Goal: Find specific page/section: Find specific page/section

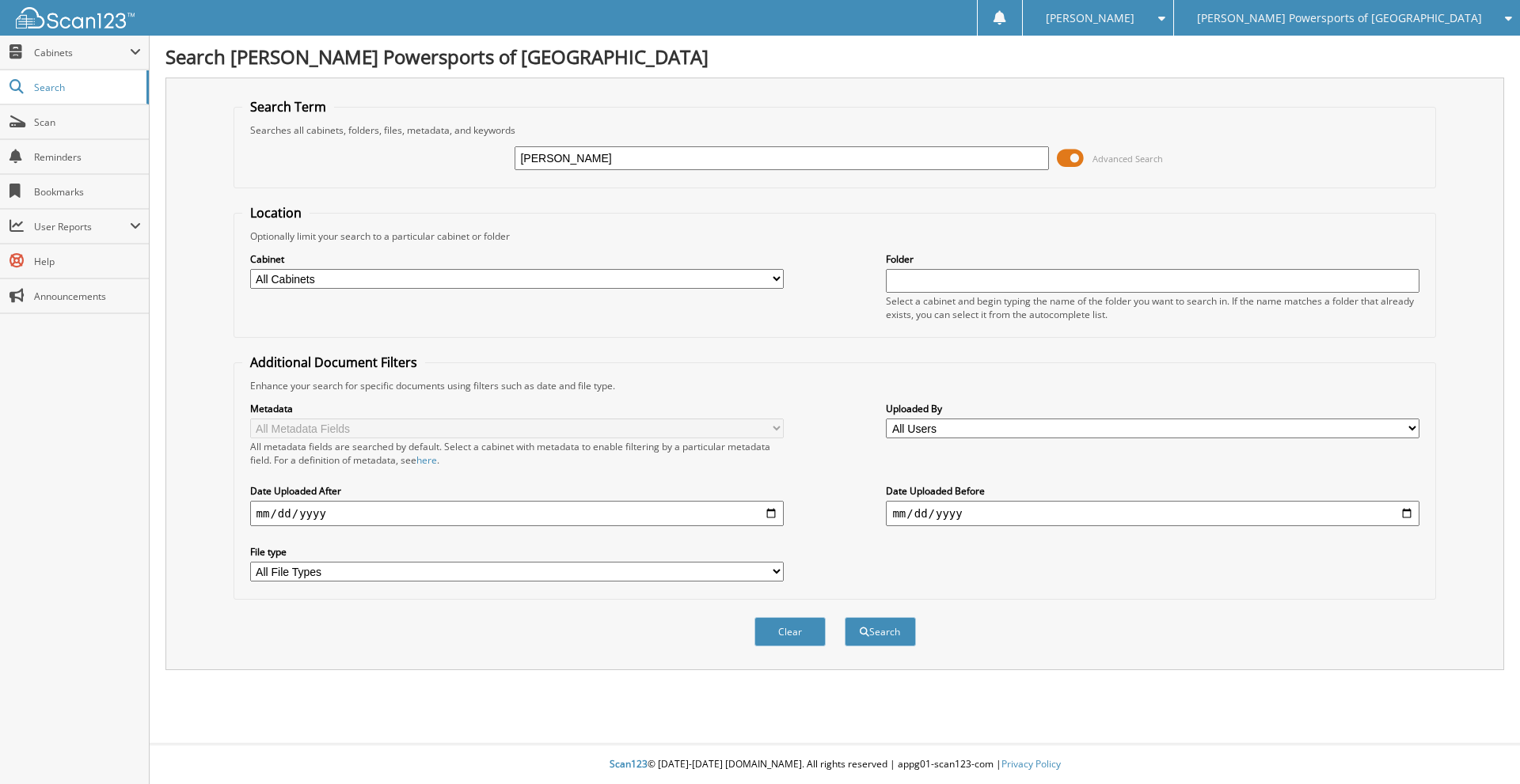
type input "ROBERT RICHARDSON"
click at [844, 617] on button "Search" at bounding box center [880, 631] width 72 height 29
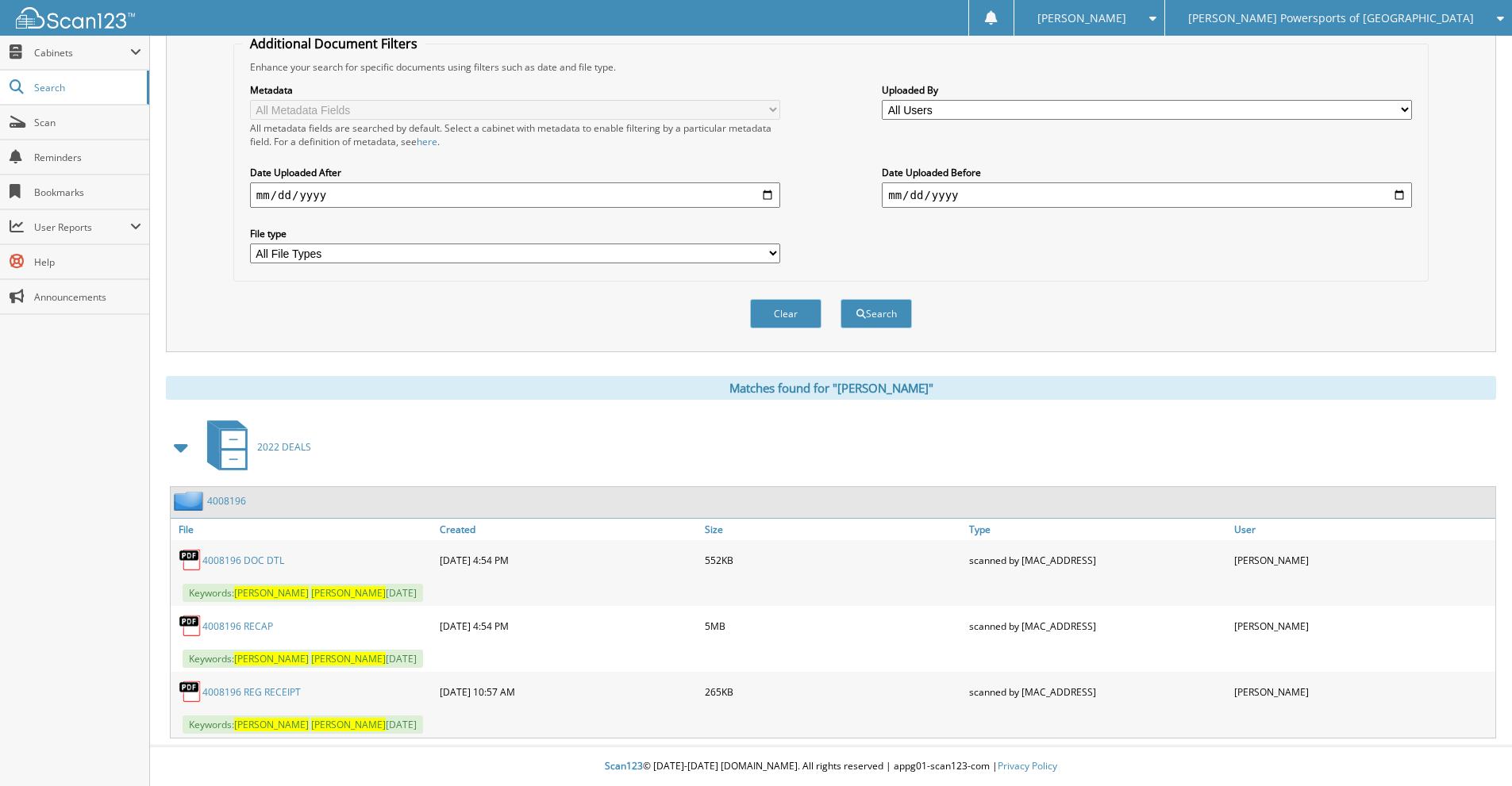
scroll to position [320, 0]
click at [249, 621] on link "4008196 RECAP" at bounding box center [238, 626] width 71 height 13
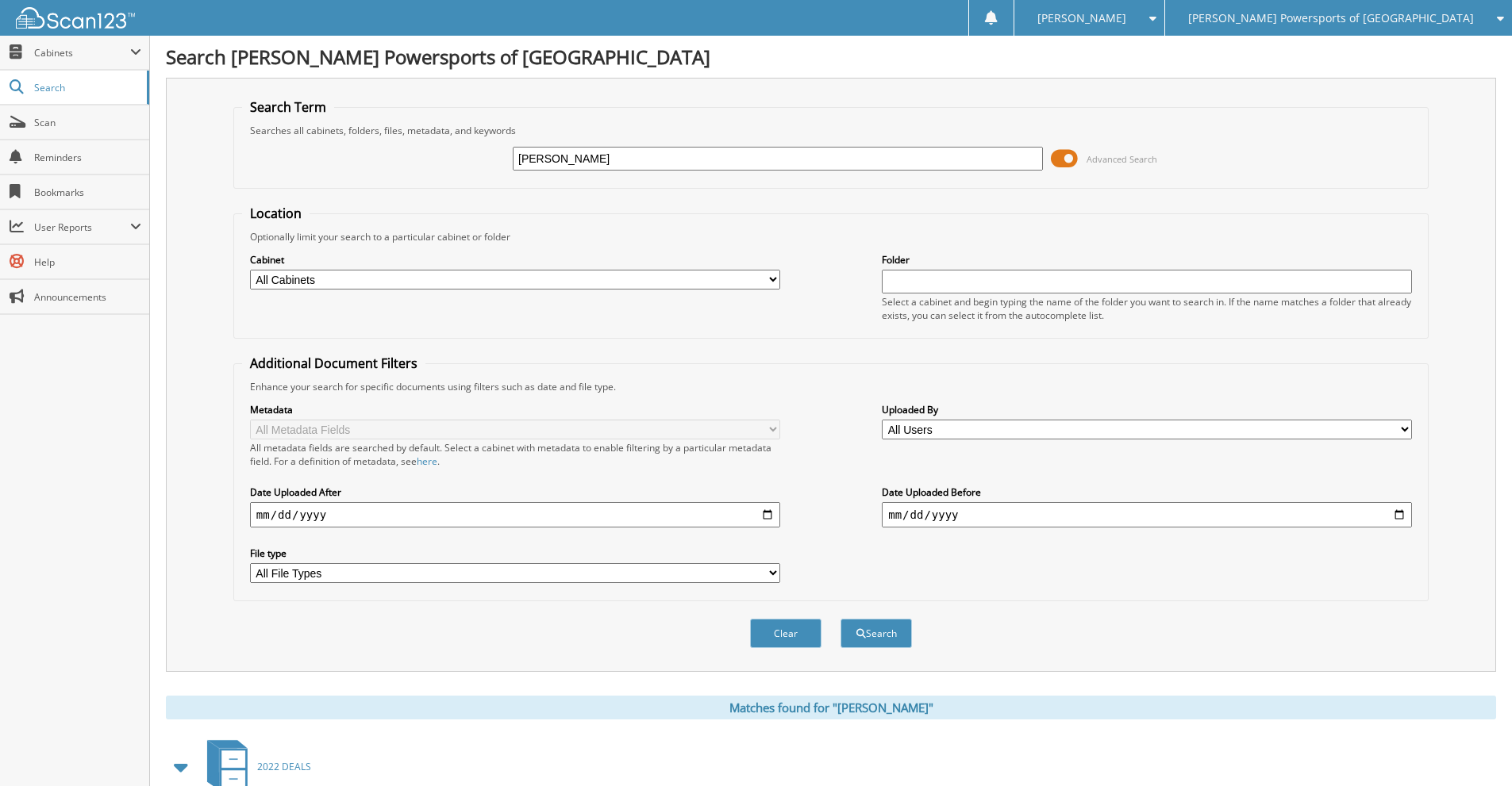
drag, startPoint x: 664, startPoint y: 157, endPoint x: 484, endPoint y: 152, distance: 180.1
click at [484, 152] on div "ROBERT RICHARDSON Advanced Search" at bounding box center [830, 158] width 1177 height 42
type input "4007393"
click at [840, 619] on button "Search" at bounding box center [876, 633] width 72 height 29
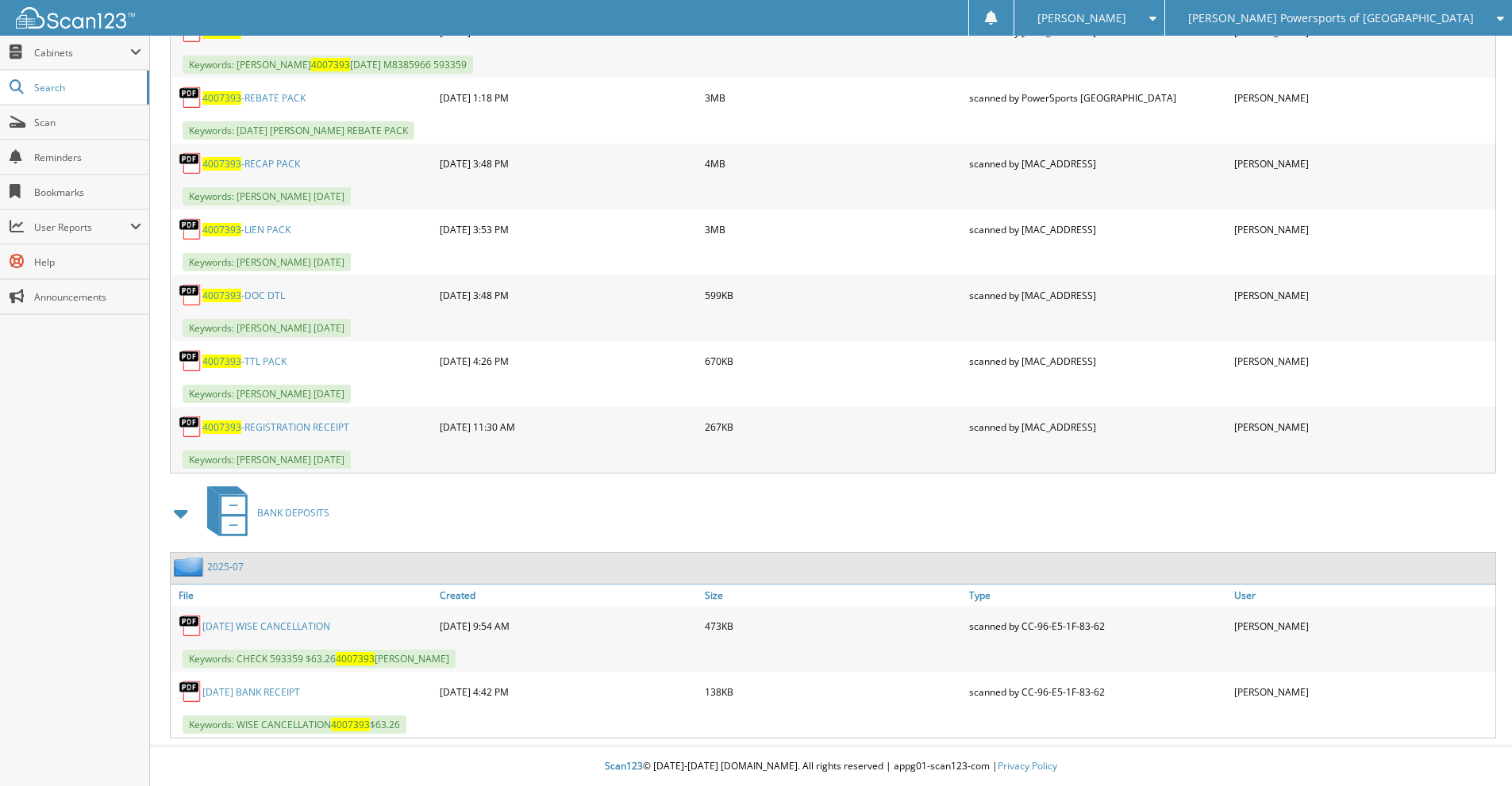
scroll to position [505, 0]
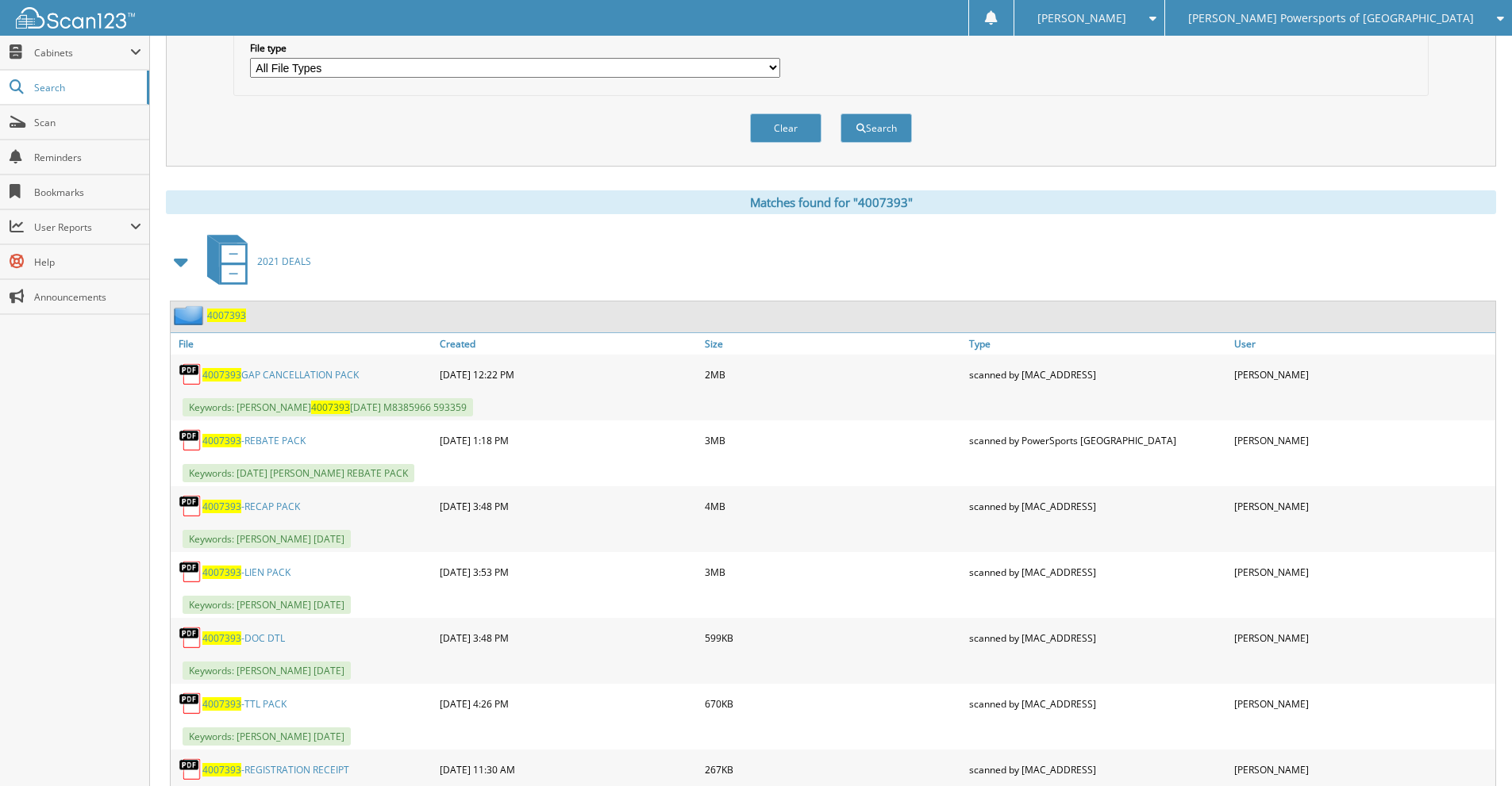
click at [305, 377] on link "4007393 GAP CANCELLATION PACK" at bounding box center [281, 374] width 157 height 13
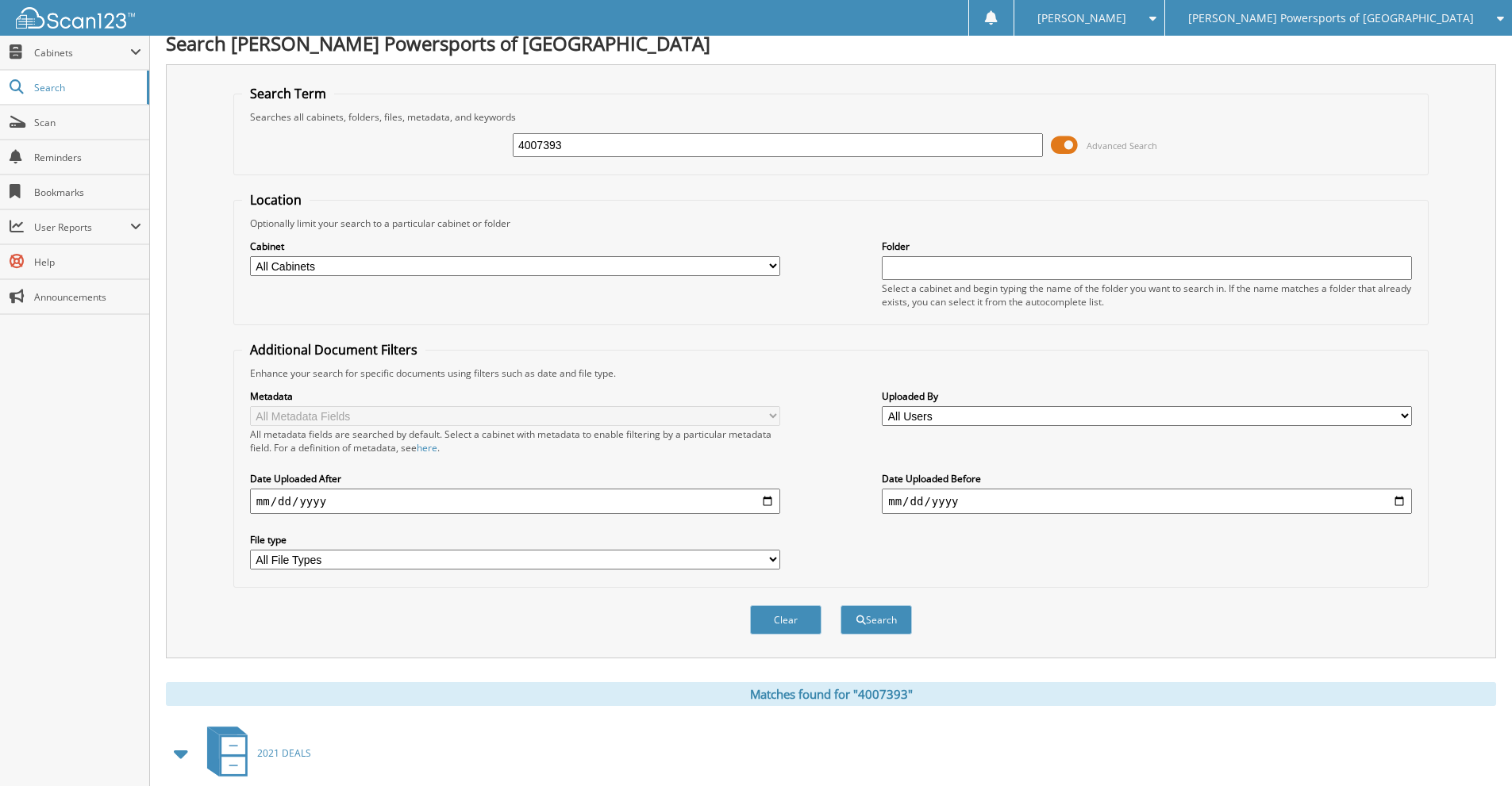
scroll to position [0, 0]
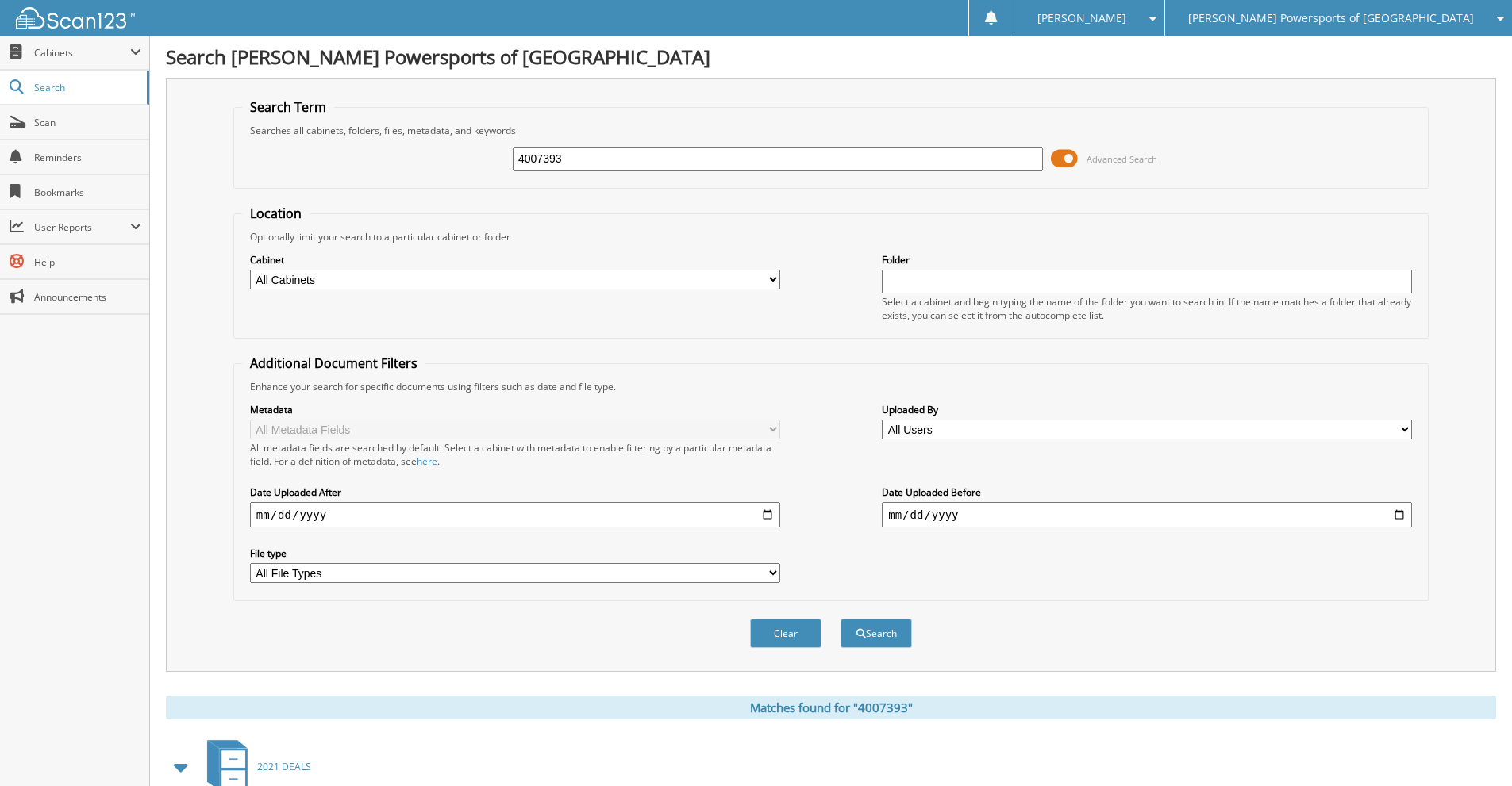
drag, startPoint x: 586, startPoint y: 153, endPoint x: 494, endPoint y: 165, distance: 92.8
click at [494, 165] on div "4007393 Advanced Search" at bounding box center [830, 158] width 1177 height 42
type input "4010035"
click at [840, 619] on button "Search" at bounding box center [876, 633] width 72 height 29
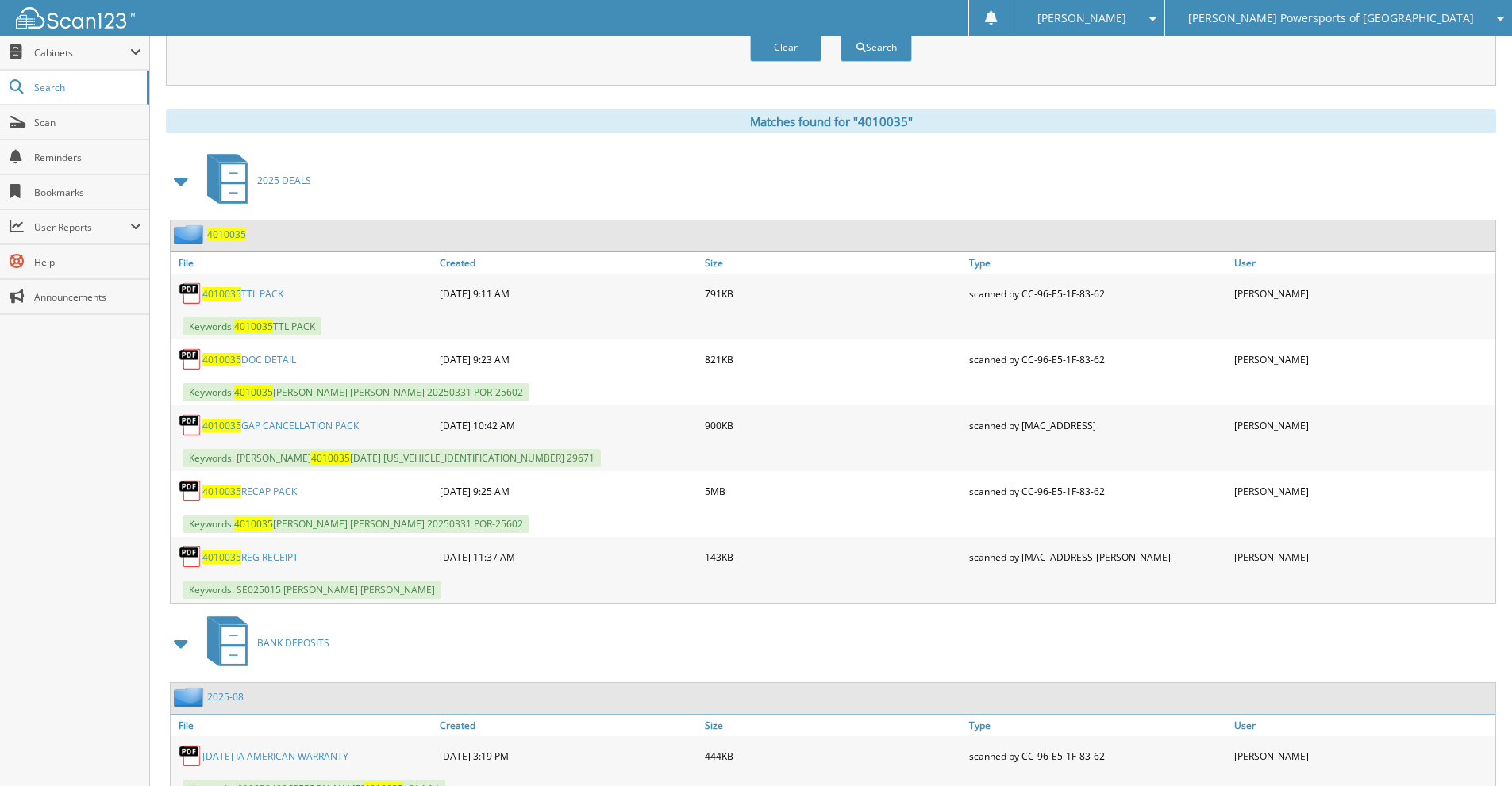
scroll to position [651, 0]
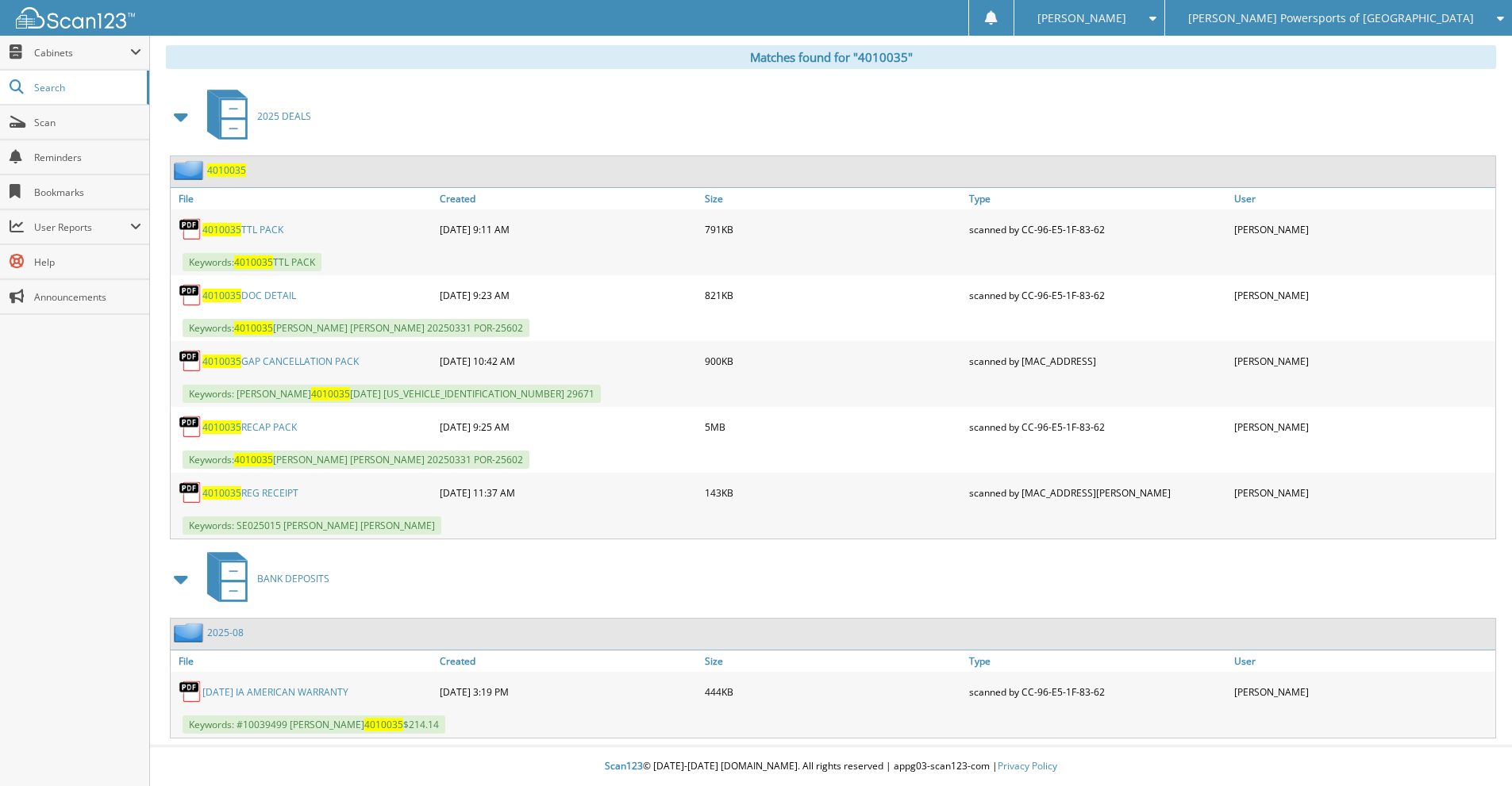
click at [288, 358] on link "4010035 GAP CANCELLATION PACK" at bounding box center [281, 361] width 157 height 13
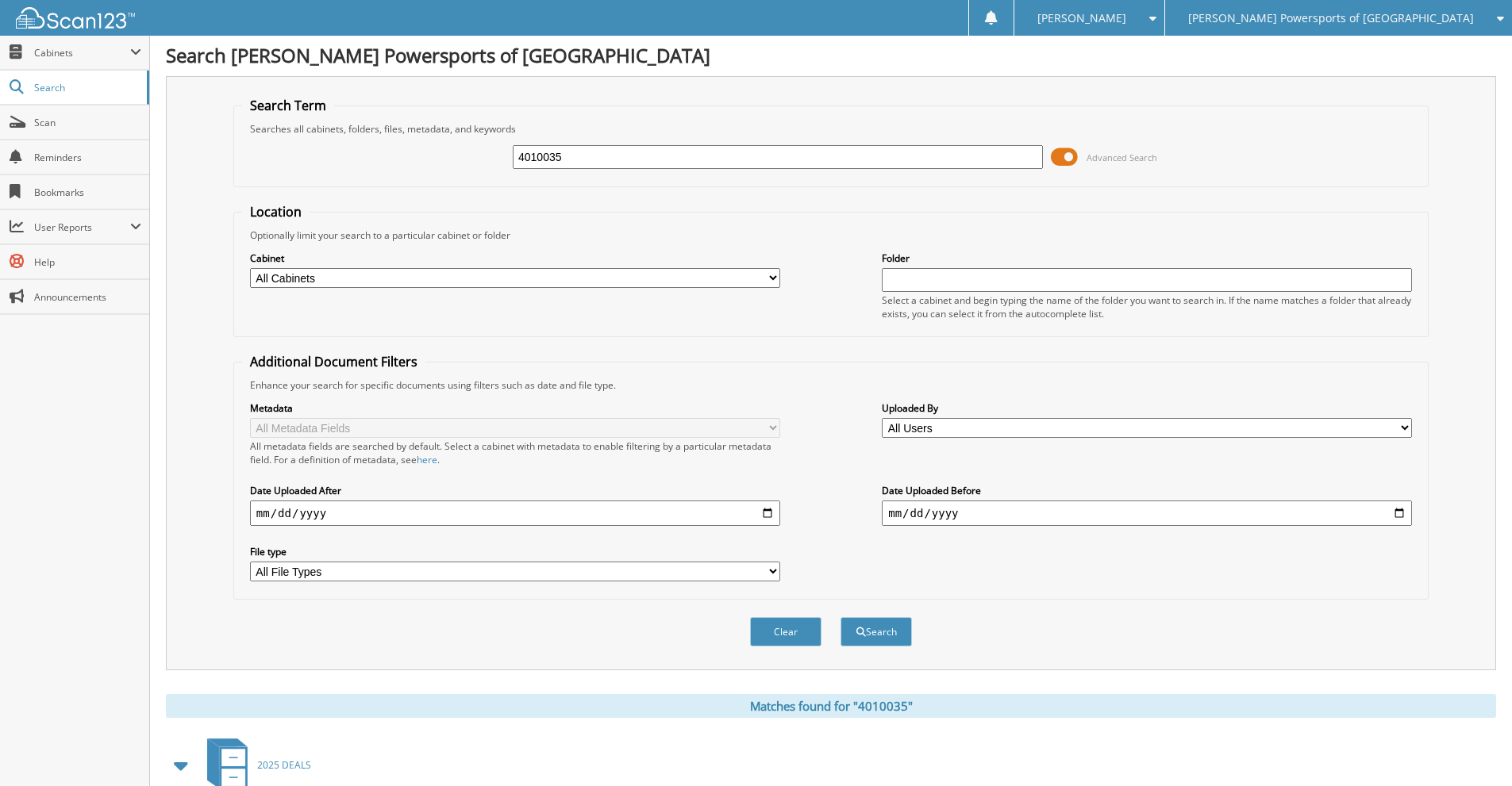
scroll to position [0, 0]
drag, startPoint x: 580, startPoint y: 157, endPoint x: 471, endPoint y: 150, distance: 109.2
click at [486, 151] on div "4010035 Advanced Search" at bounding box center [830, 158] width 1177 height 42
type input "4008343"
click at [840, 619] on button "Search" at bounding box center [876, 633] width 72 height 29
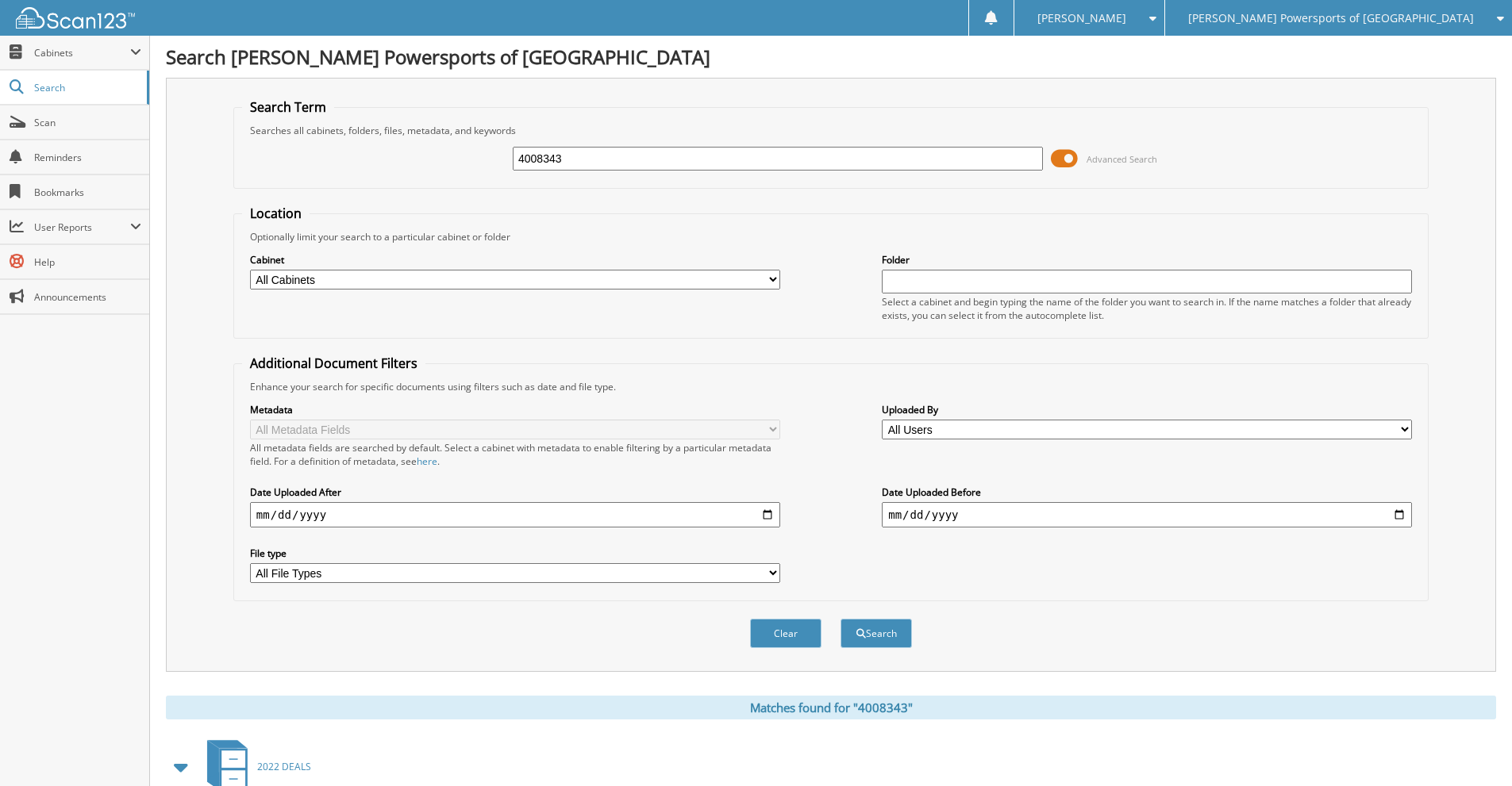
scroll to position [518, 0]
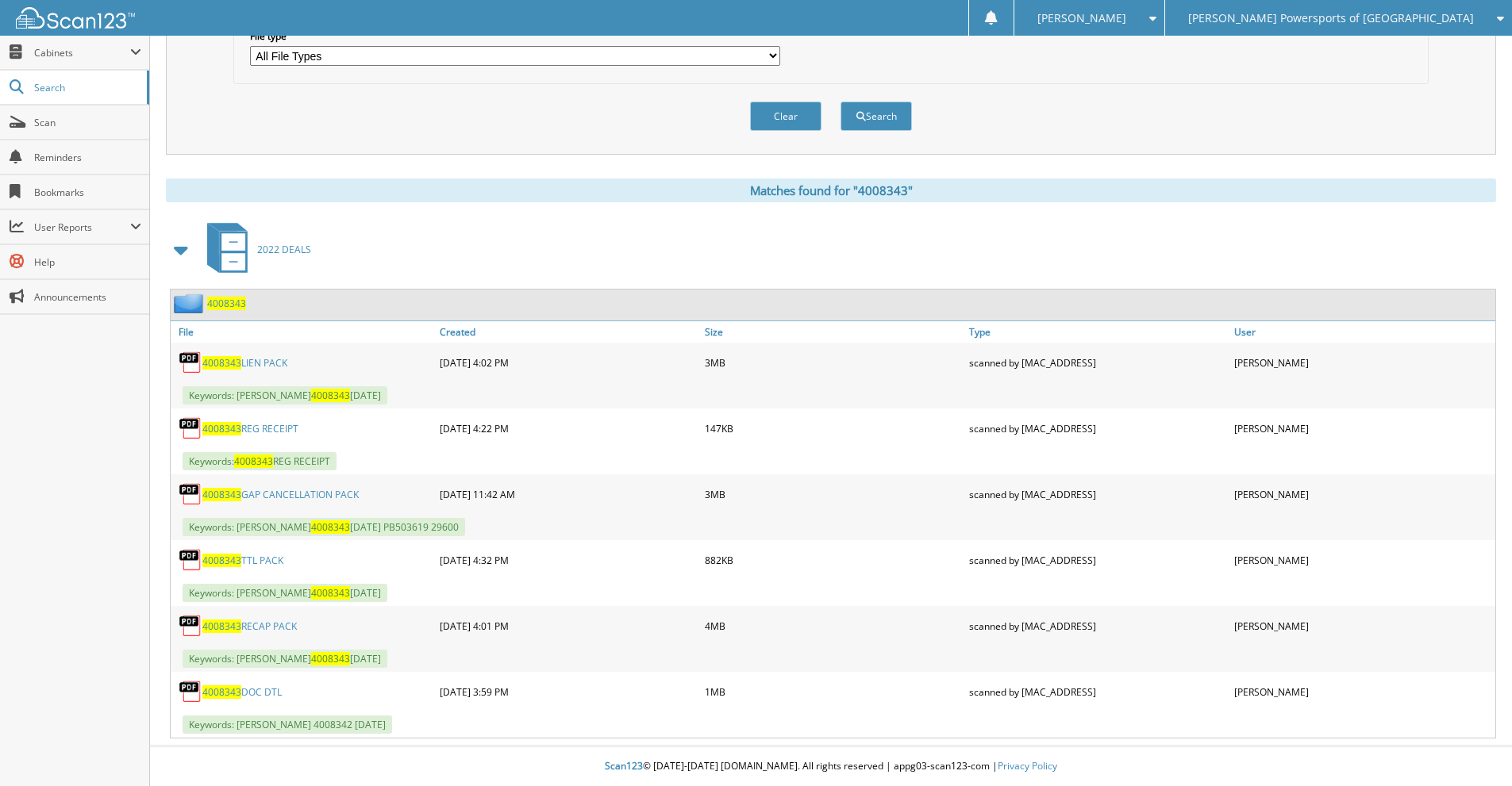
click at [282, 493] on link "4008343 GAP CANCELLATION PACK" at bounding box center [281, 494] width 157 height 13
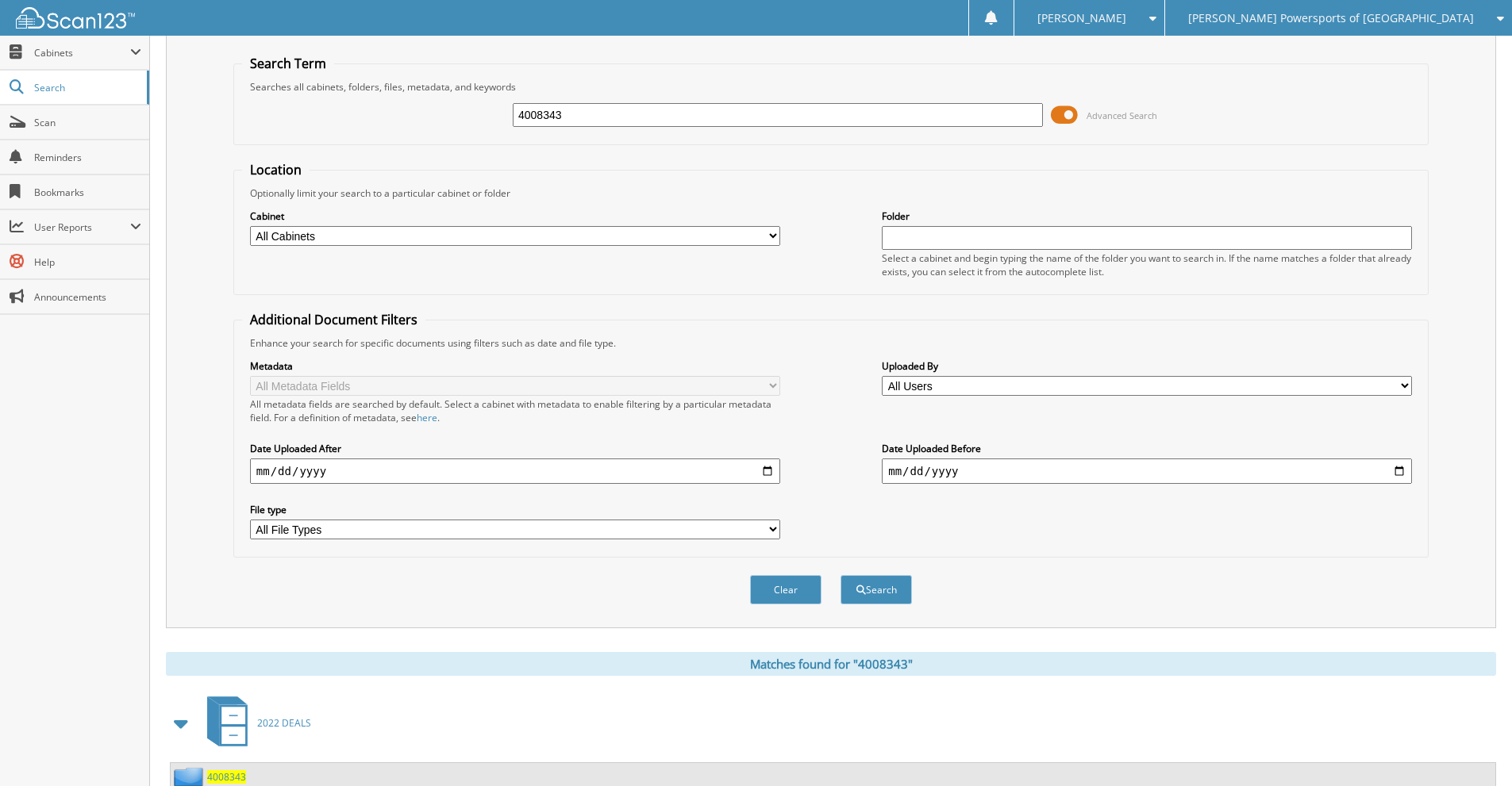
scroll to position [0, 0]
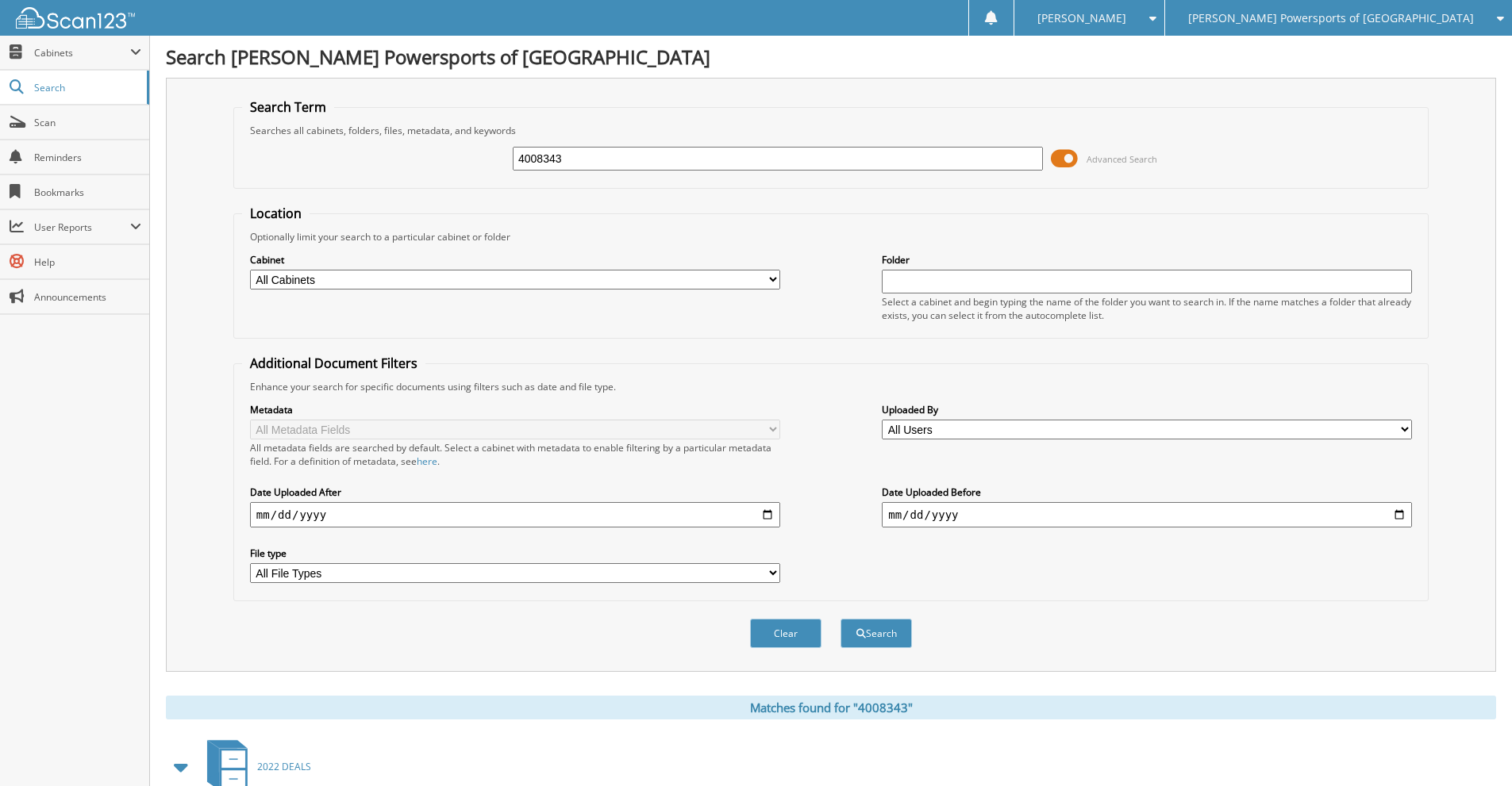
drag, startPoint x: 574, startPoint y: 164, endPoint x: 476, endPoint y: 180, distance: 99.3
click at [476, 180] on div "4008343 Advanced Search" at bounding box center [830, 158] width 1177 height 42
type input "4008196"
click at [840, 619] on button "Search" at bounding box center [876, 633] width 72 height 29
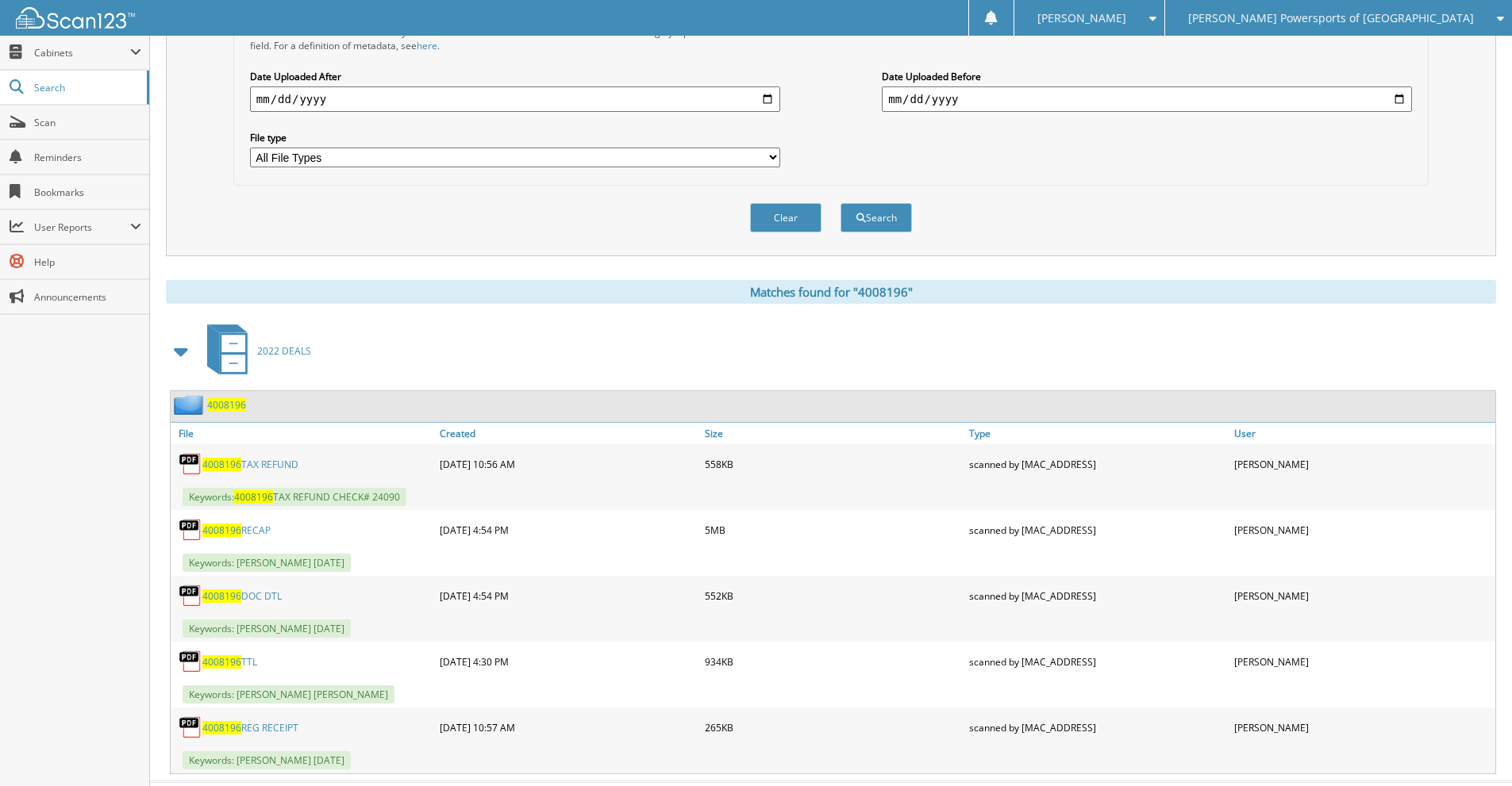
scroll to position [452, 0]
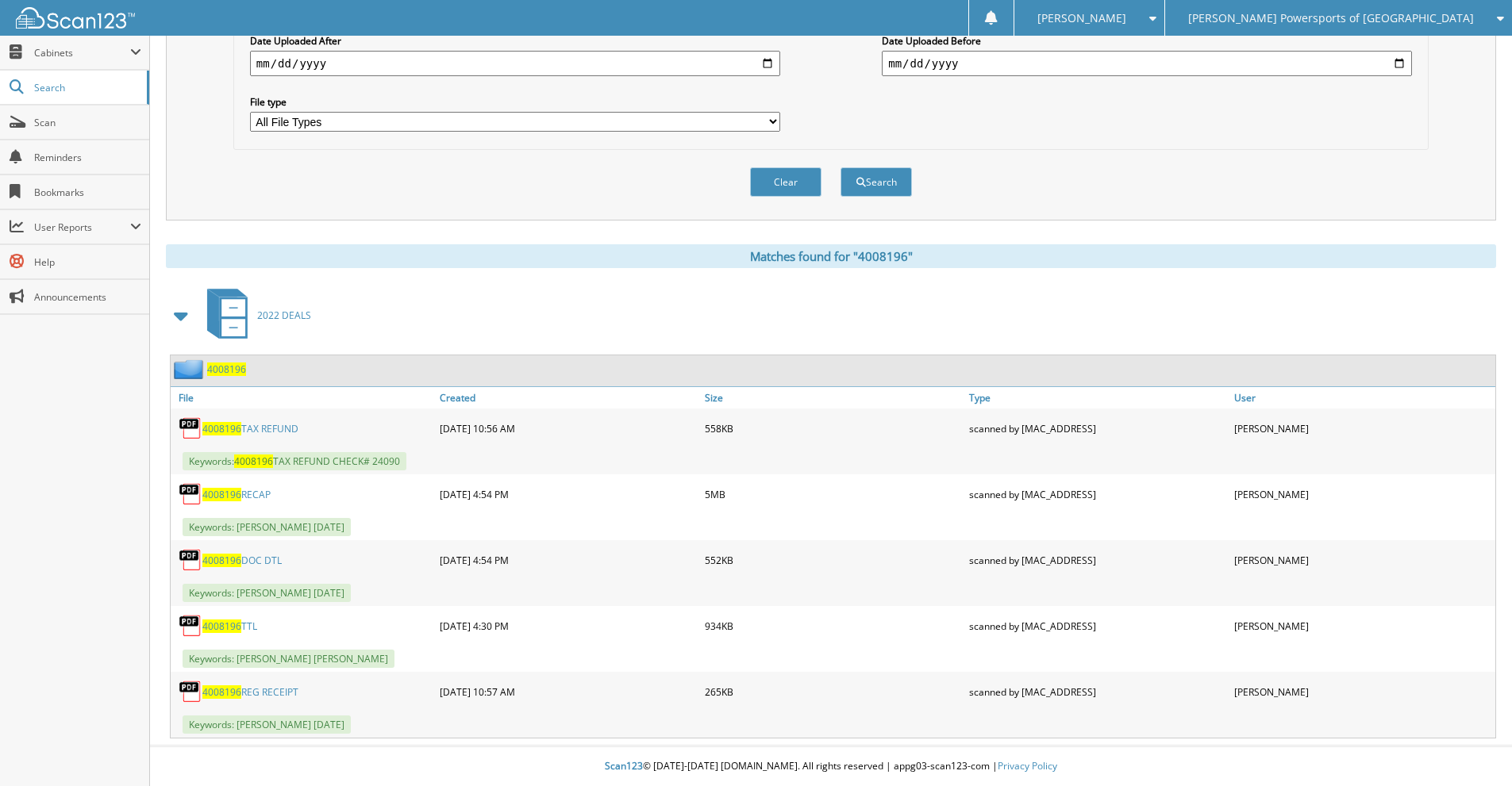
click at [232, 369] on span "4008196" at bounding box center [227, 369] width 39 height 13
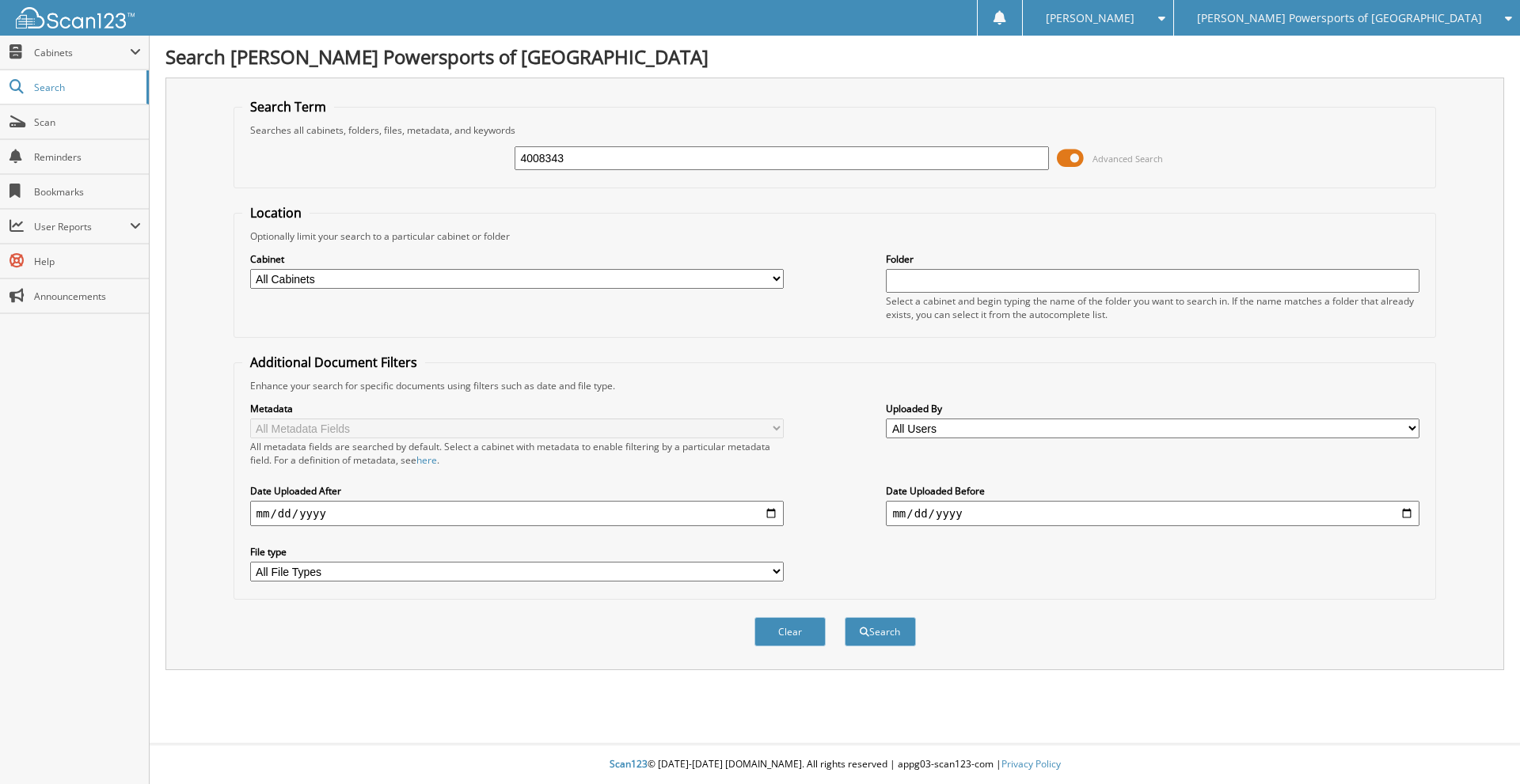
type input "4008343"
click at [844, 617] on button "Search" at bounding box center [880, 631] width 72 height 29
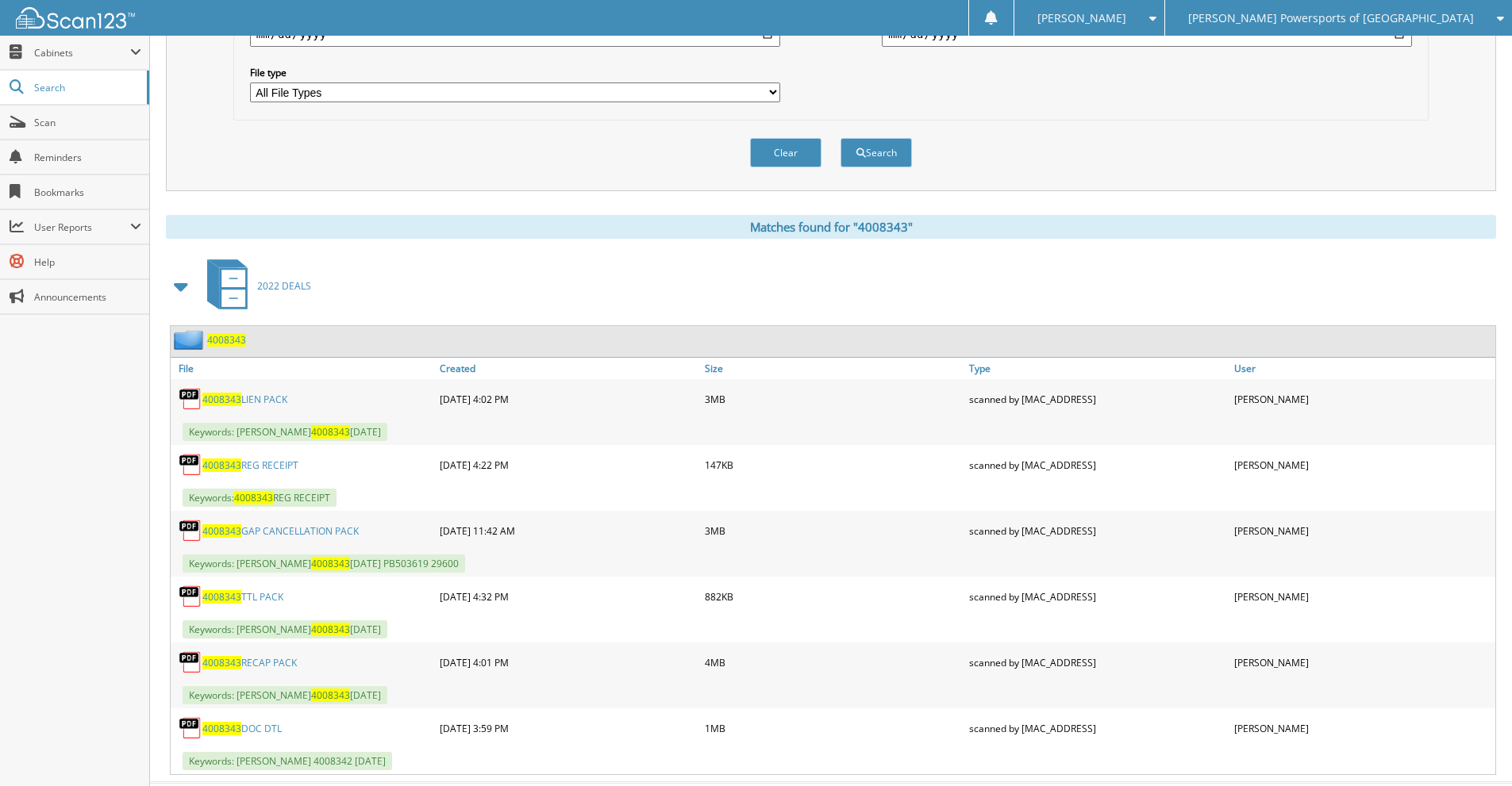
scroll to position [518, 0]
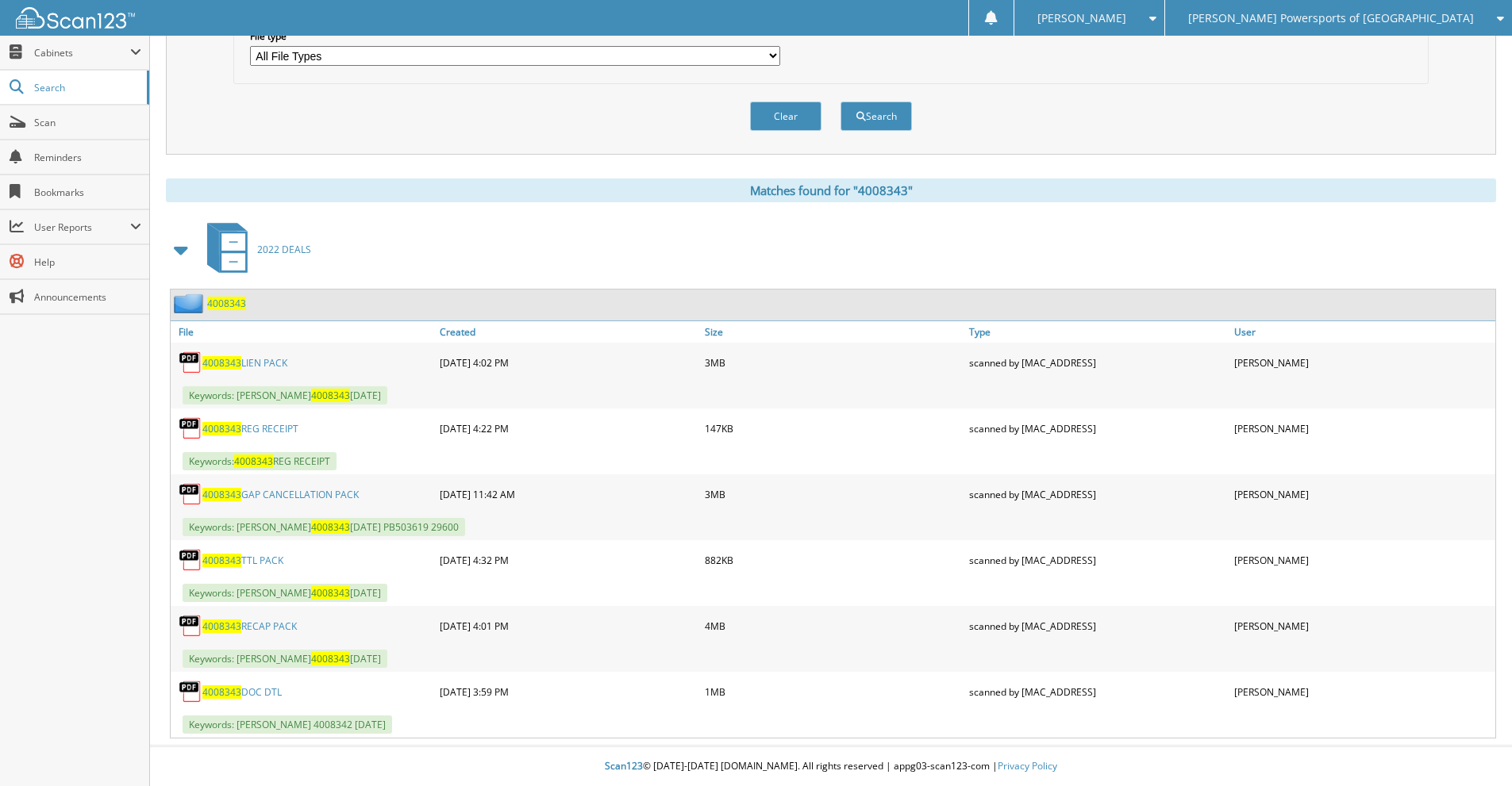
click at [289, 494] on link "4008343 GAP CANCELLATION PACK" at bounding box center [281, 494] width 157 height 13
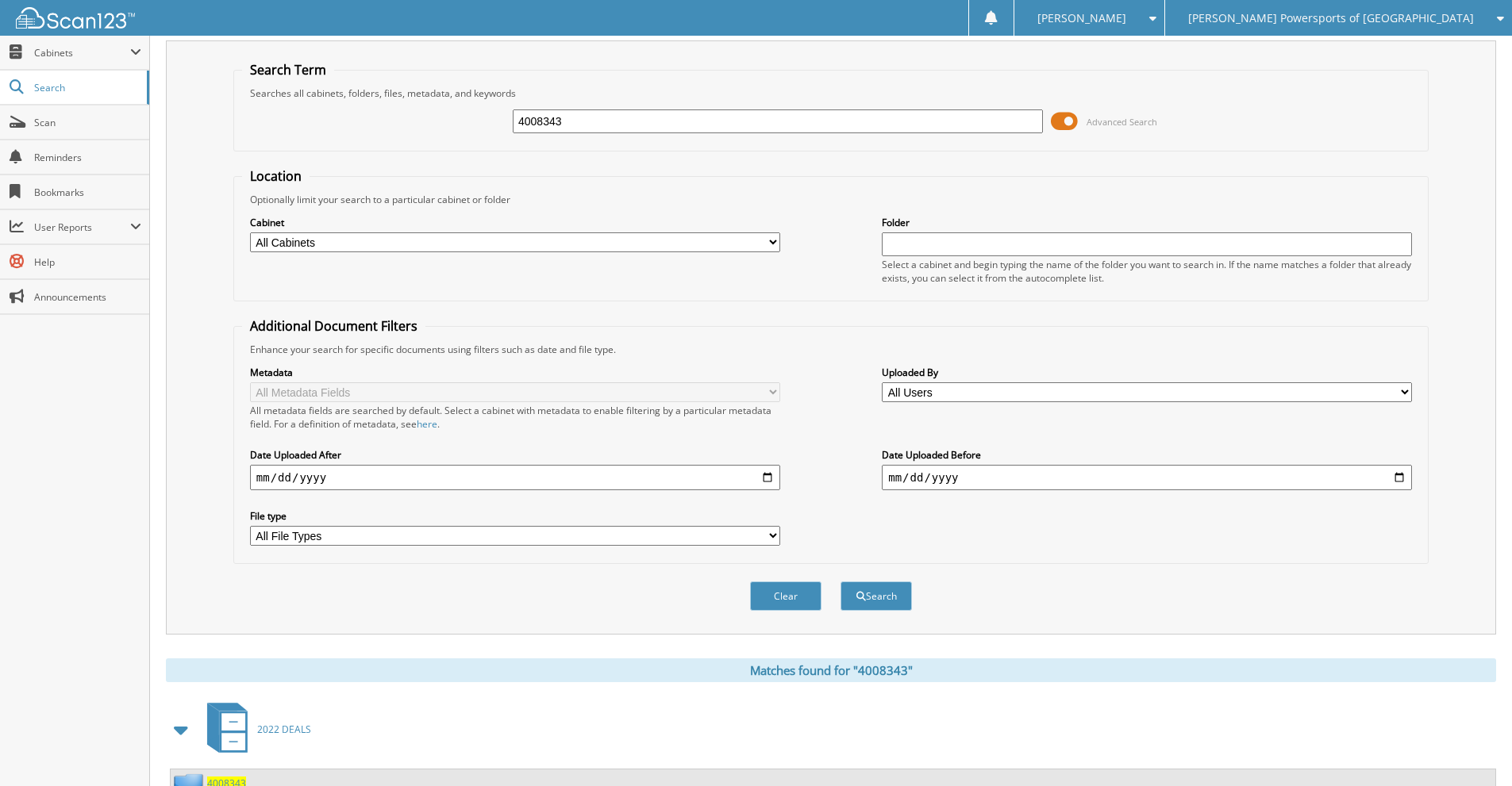
scroll to position [0, 0]
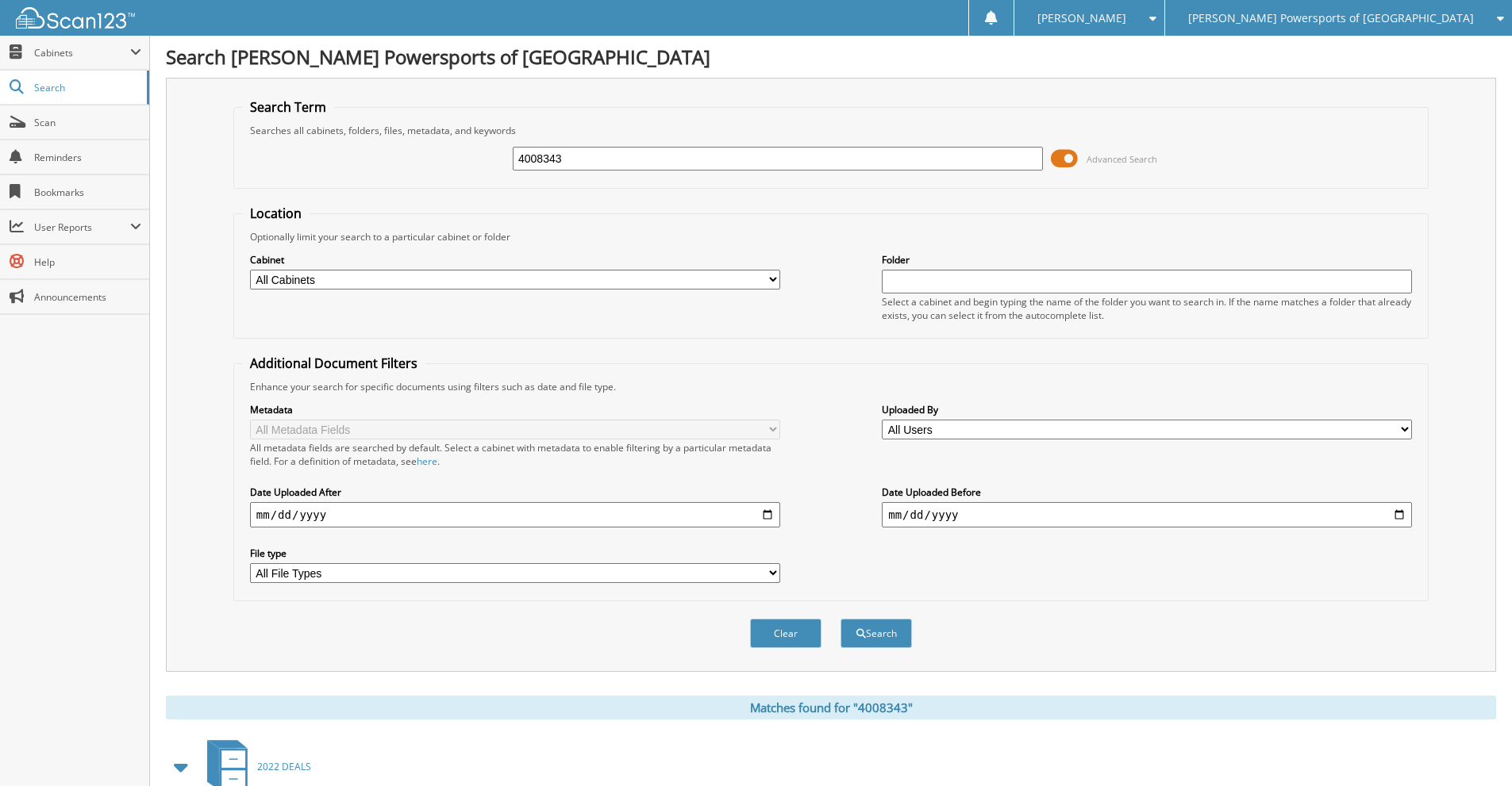
drag, startPoint x: 609, startPoint y: 158, endPoint x: 466, endPoint y: 112, distance: 150.2
click at [502, 148] on div "4008343 Advanced Search" at bounding box center [830, 158] width 1177 height 42
type input "4010035"
click at [840, 619] on button "Search" at bounding box center [876, 633] width 72 height 29
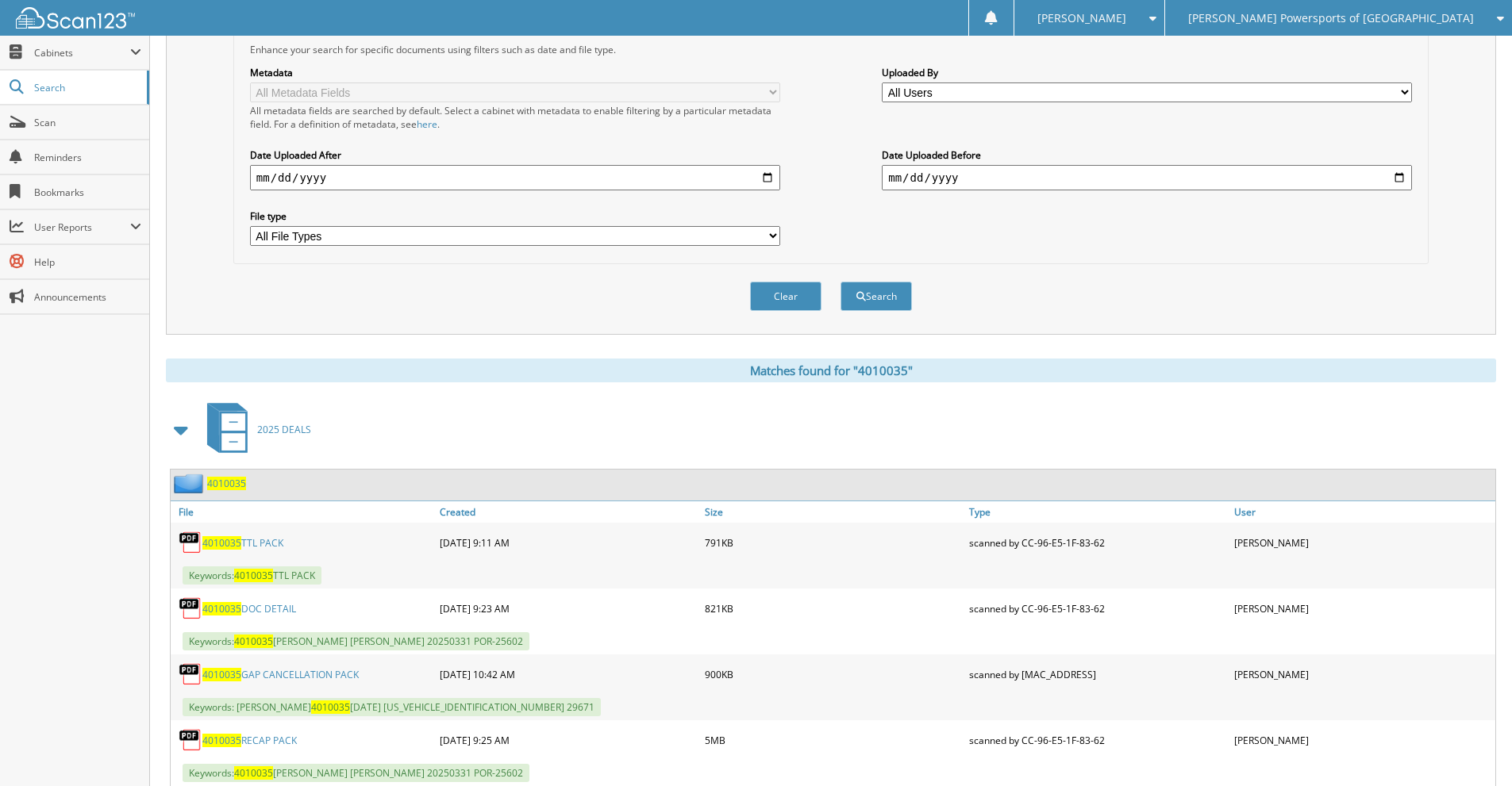
scroll to position [343, 0]
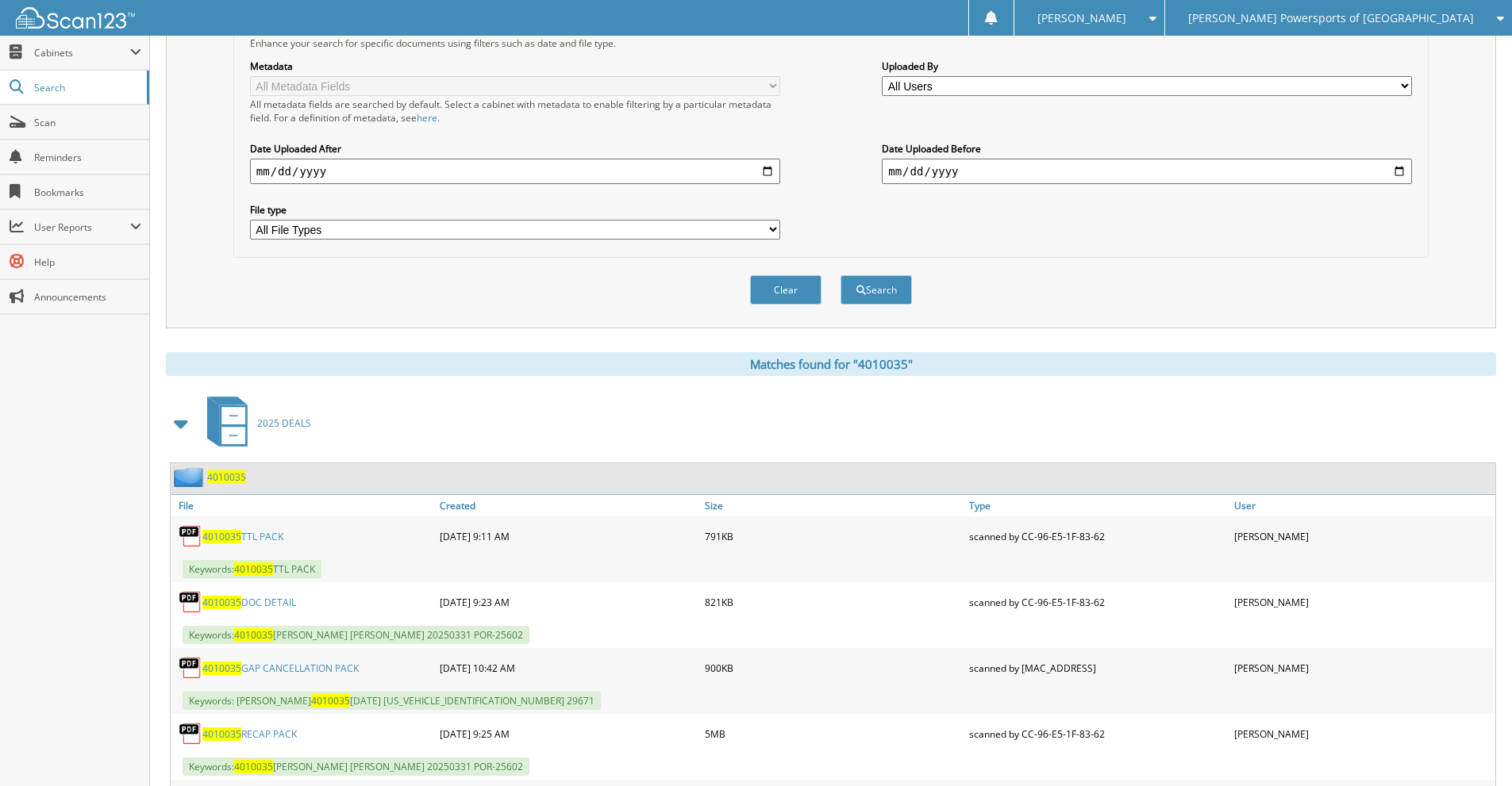
click at [317, 663] on link "4010035 GAP CANCELLATION PACK" at bounding box center [281, 668] width 157 height 13
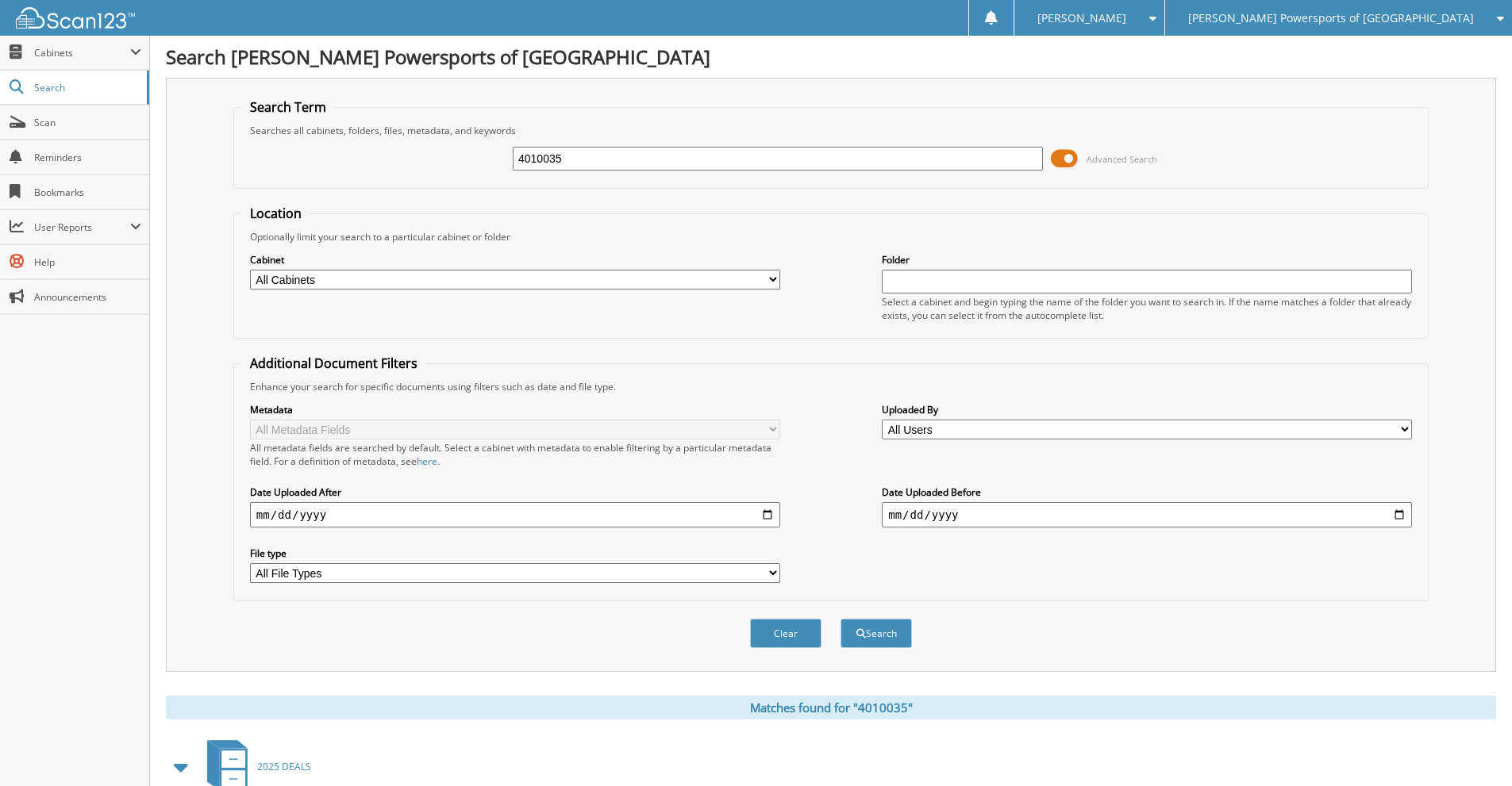
drag, startPoint x: 594, startPoint y: 158, endPoint x: 487, endPoint y: 156, distance: 107.0
click at [487, 156] on div "4010035 Advanced Search" at bounding box center [830, 158] width 1177 height 42
type input "4007393"
click at [840, 619] on button "Search" at bounding box center [876, 633] width 72 height 29
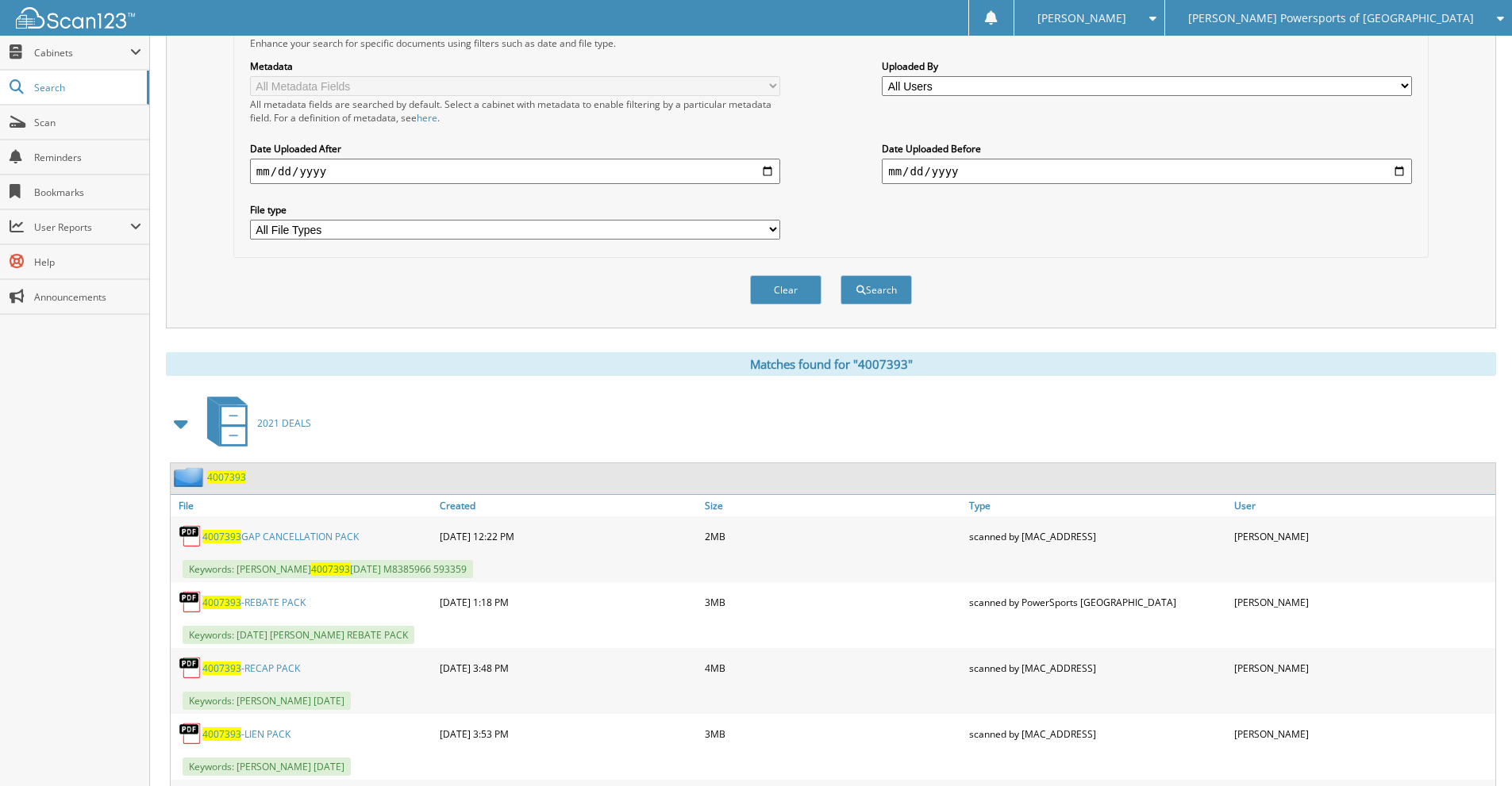
click at [288, 530] on link "4007393 GAP CANCELLATION PACK" at bounding box center [281, 536] width 157 height 13
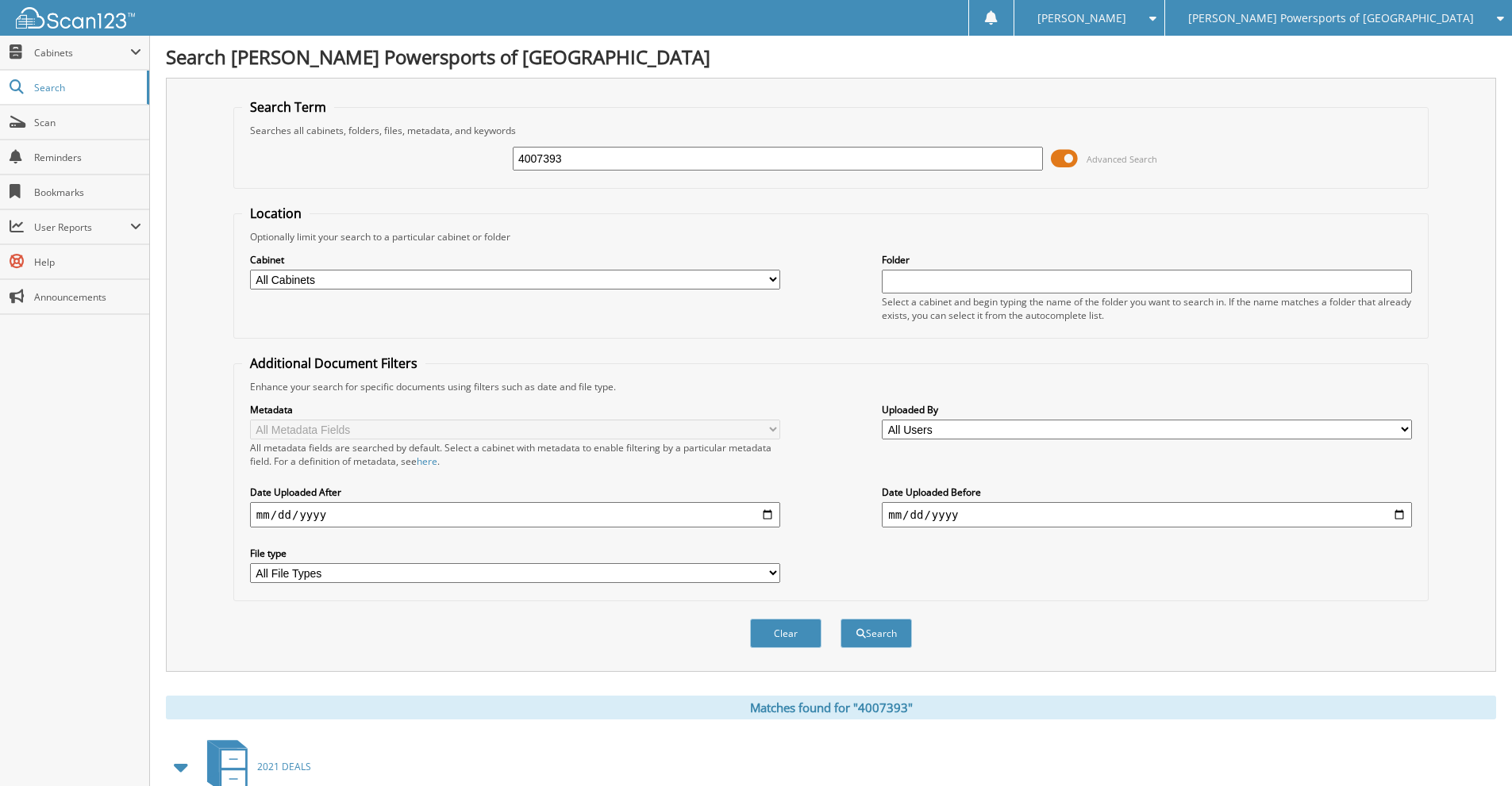
drag, startPoint x: 599, startPoint y: 158, endPoint x: 482, endPoint y: 180, distance: 119.1
click at [487, 180] on fieldset "Search Term Searches all cabinets, folders, files, metadata, and keywords 40073…" at bounding box center [831, 143] width 1195 height 90
type input "4010035"
click at [840, 619] on button "Search" at bounding box center [876, 633] width 72 height 29
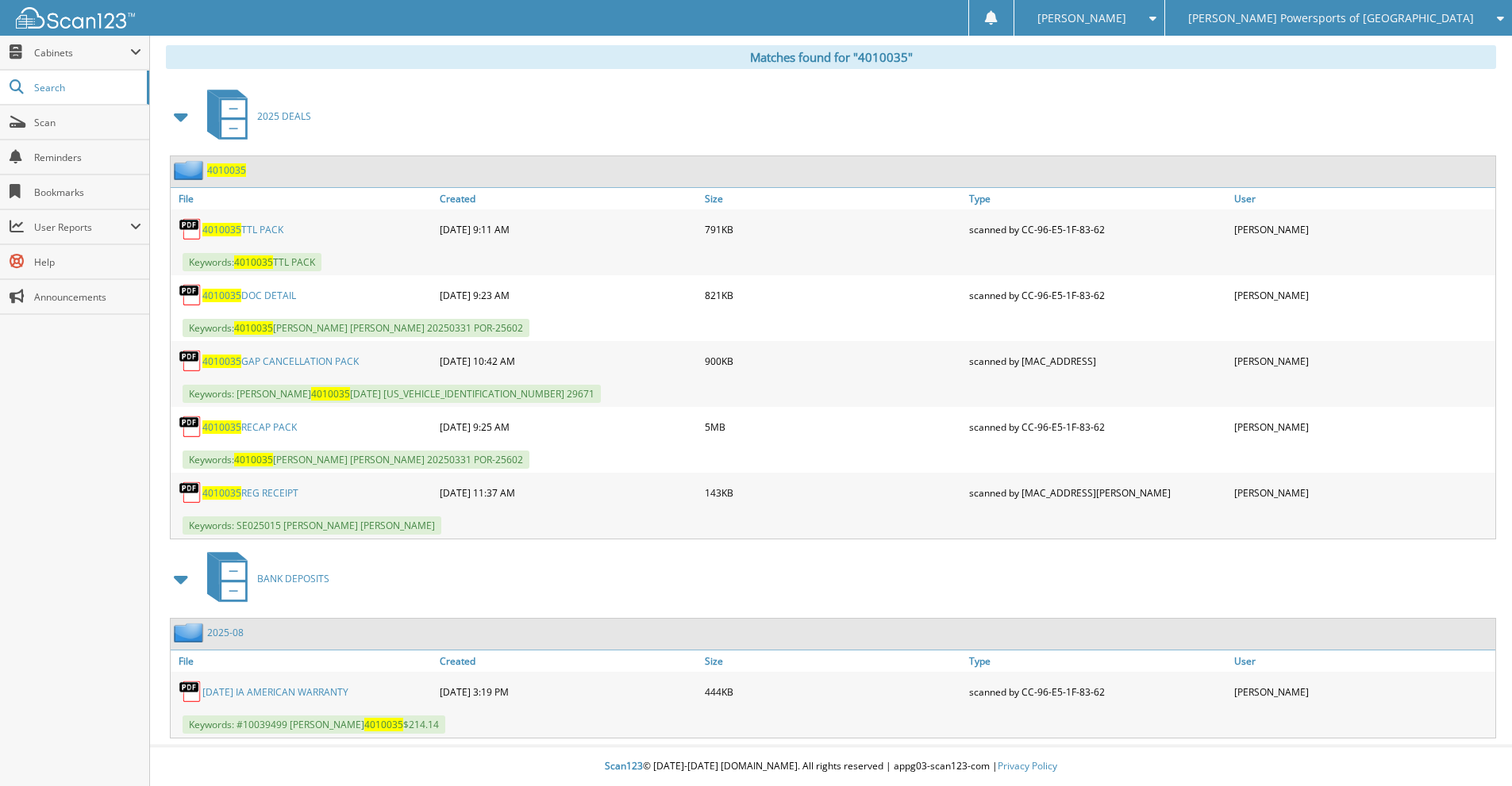
click at [302, 364] on link "4010035 GAP CANCELLATION PACK" at bounding box center [281, 361] width 157 height 13
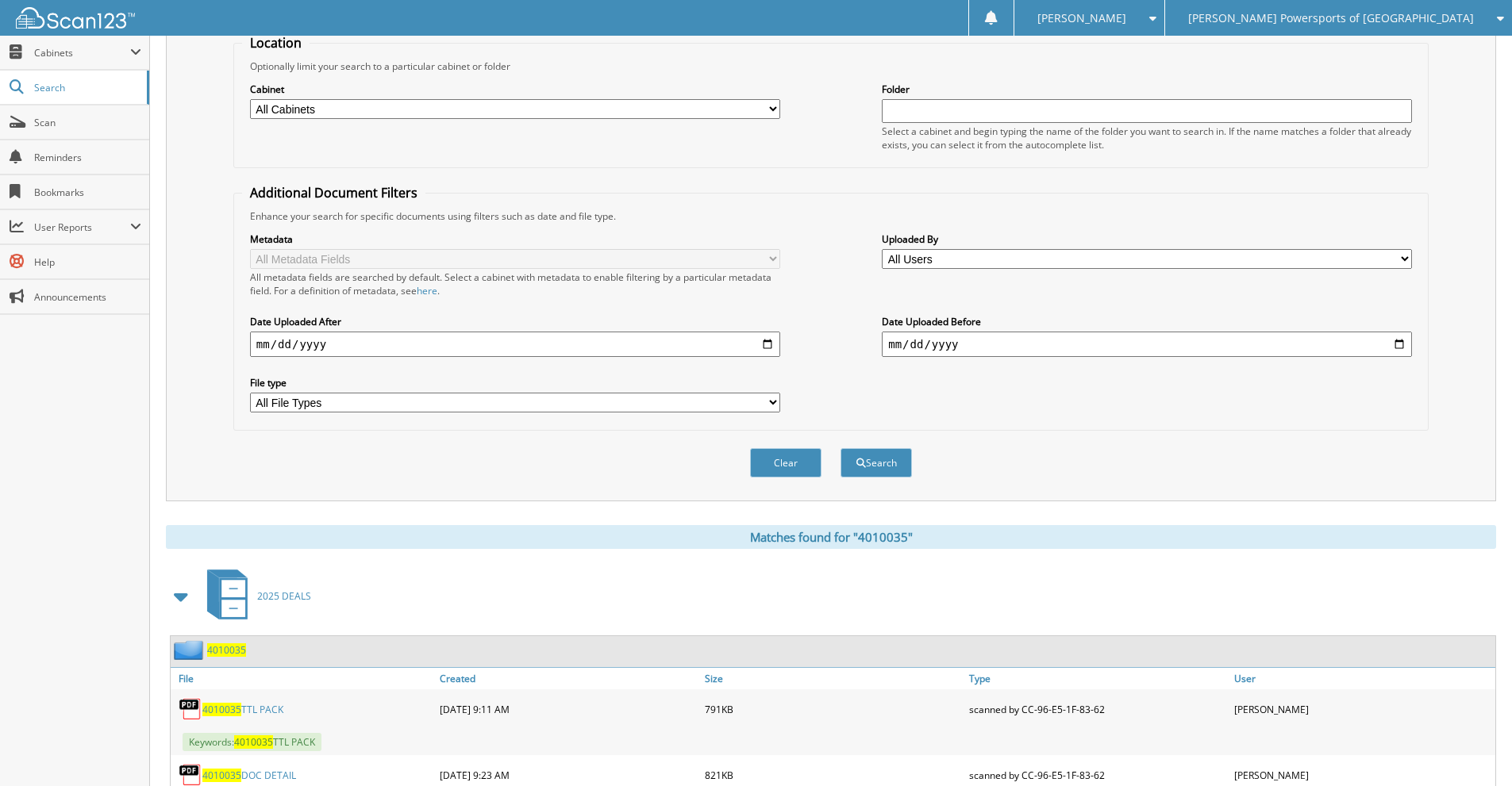
scroll to position [0, 0]
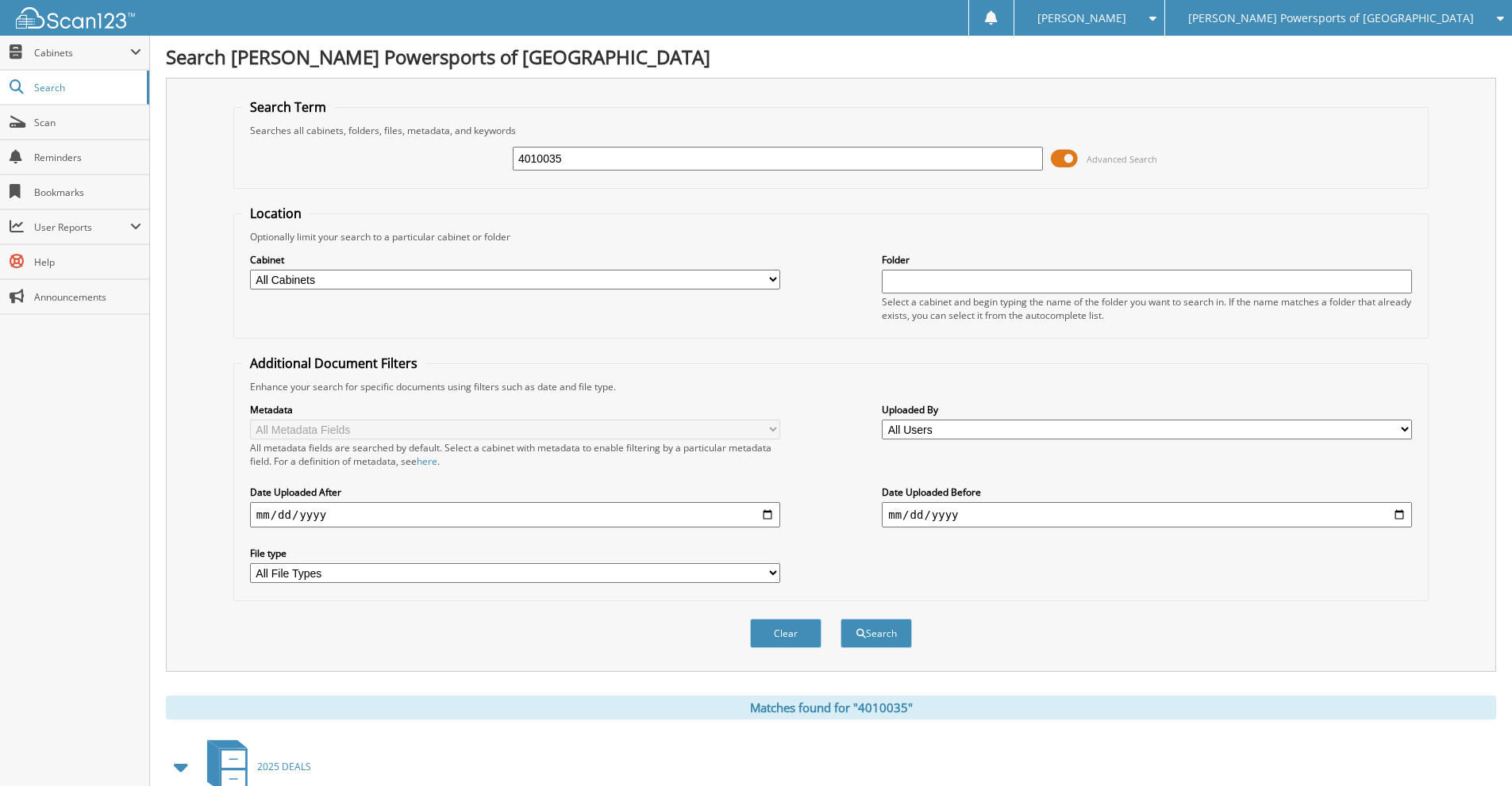
drag, startPoint x: 633, startPoint y: 162, endPoint x: 479, endPoint y: 158, distance: 154.1
click at [479, 158] on div "4010035 Advanced Search" at bounding box center [830, 158] width 1177 height 42
type input "4008343"
click at [840, 619] on button "Search" at bounding box center [876, 633] width 72 height 29
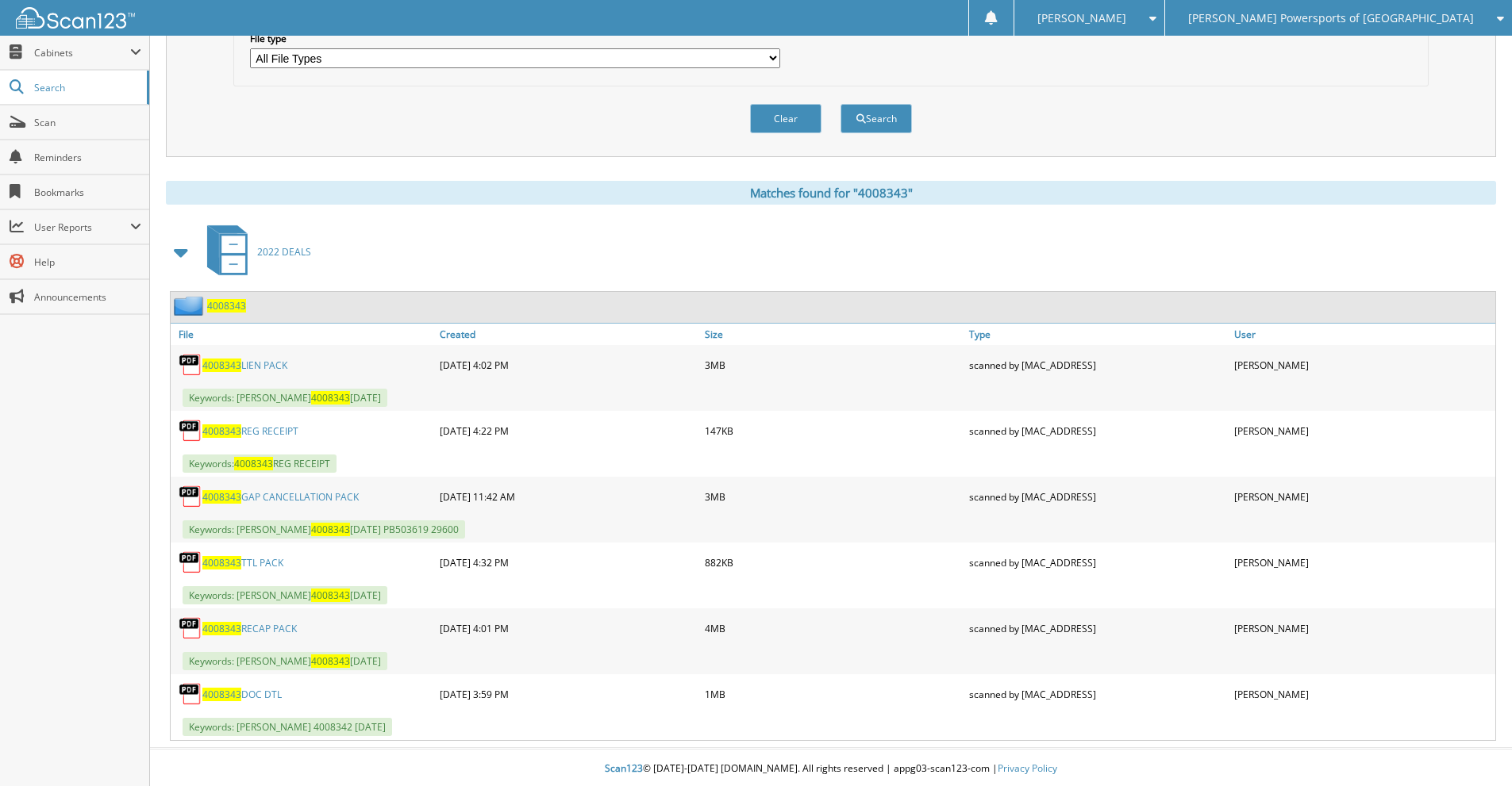
scroll to position [518, 0]
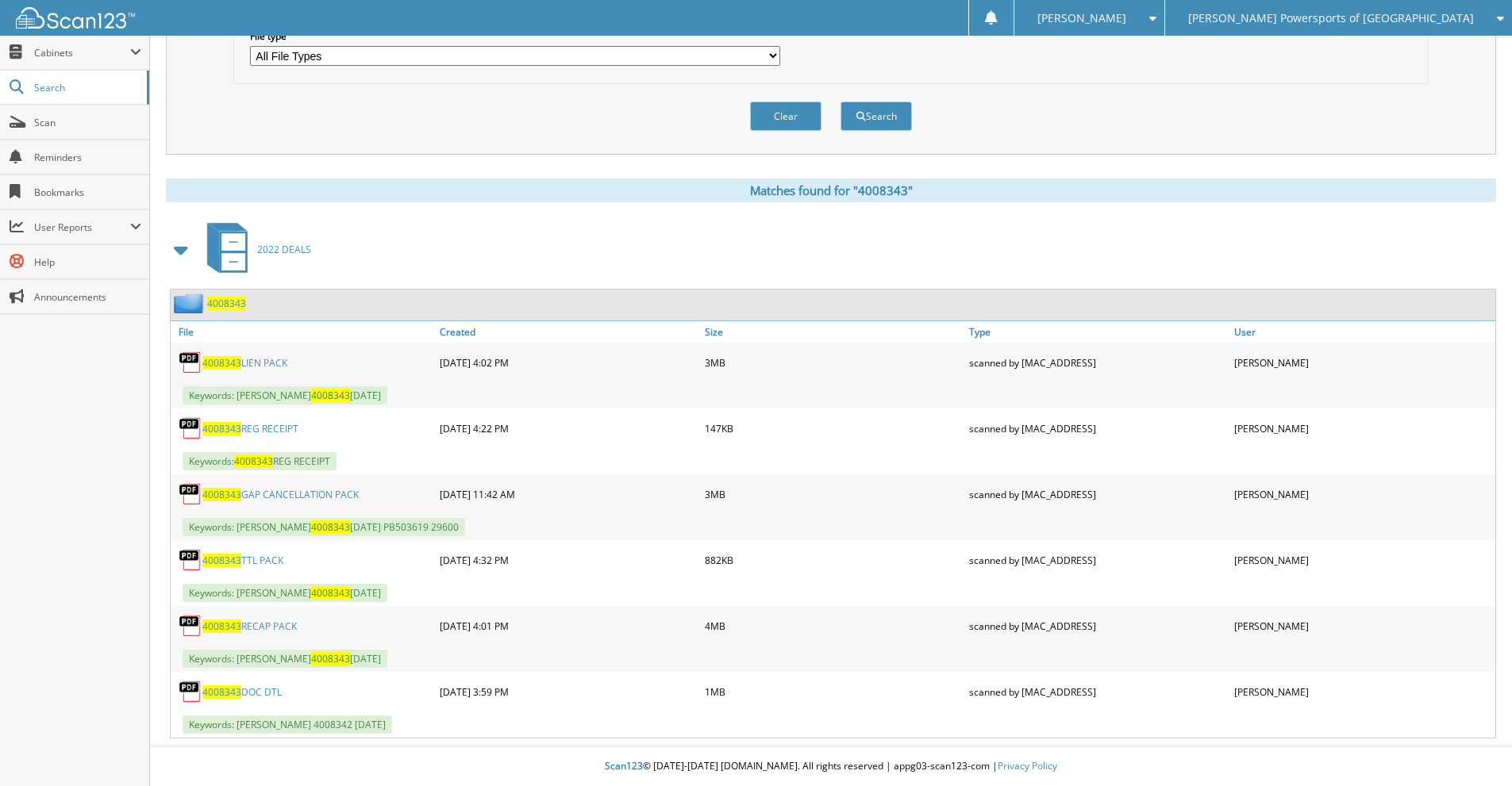
click at [302, 496] on link "4008343 GAP CANCELLATION PACK" at bounding box center [281, 494] width 157 height 13
